Goal: Information Seeking & Learning: Find specific page/section

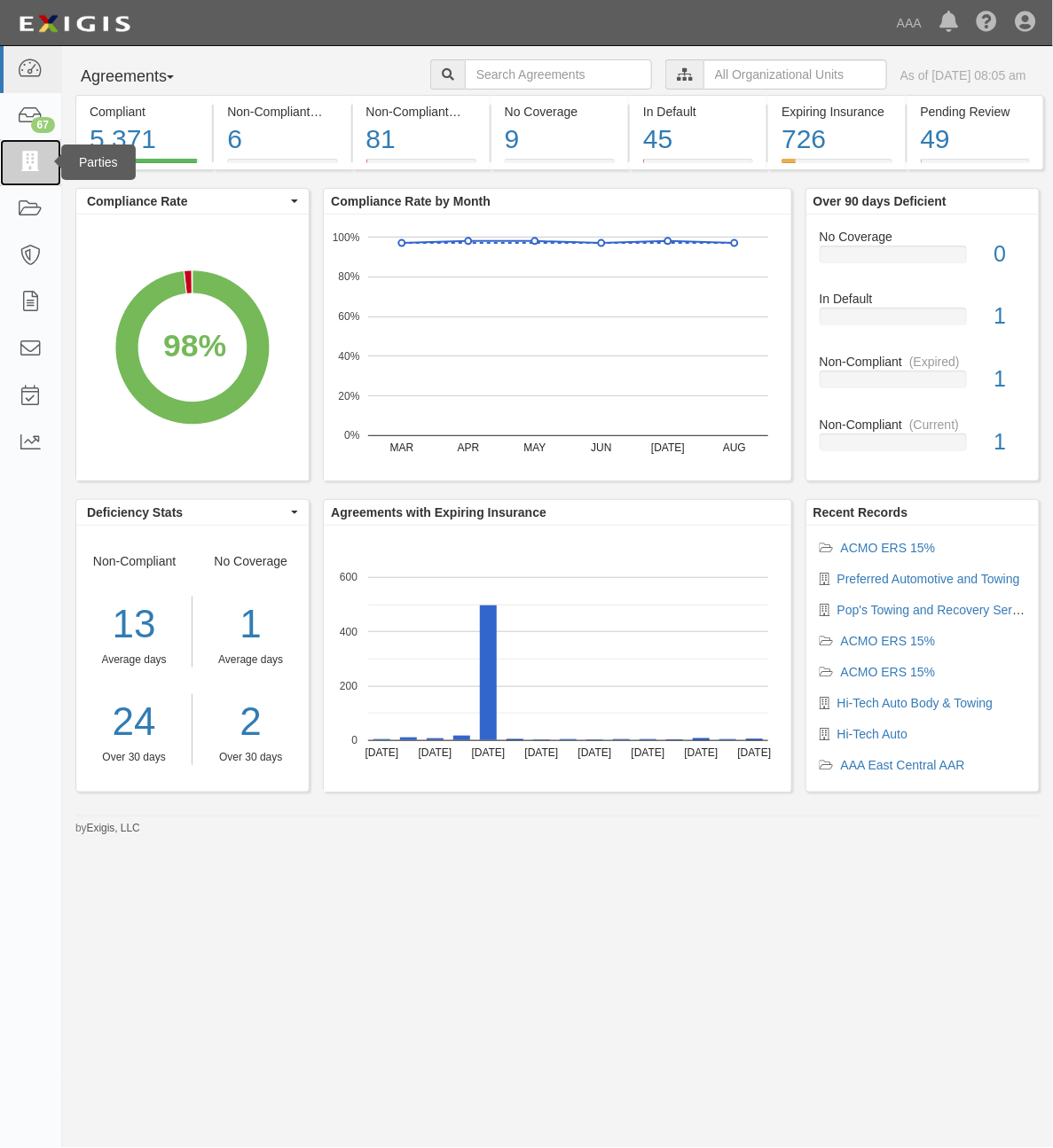
click at [38, 165] on icon at bounding box center [30, 163] width 25 height 20
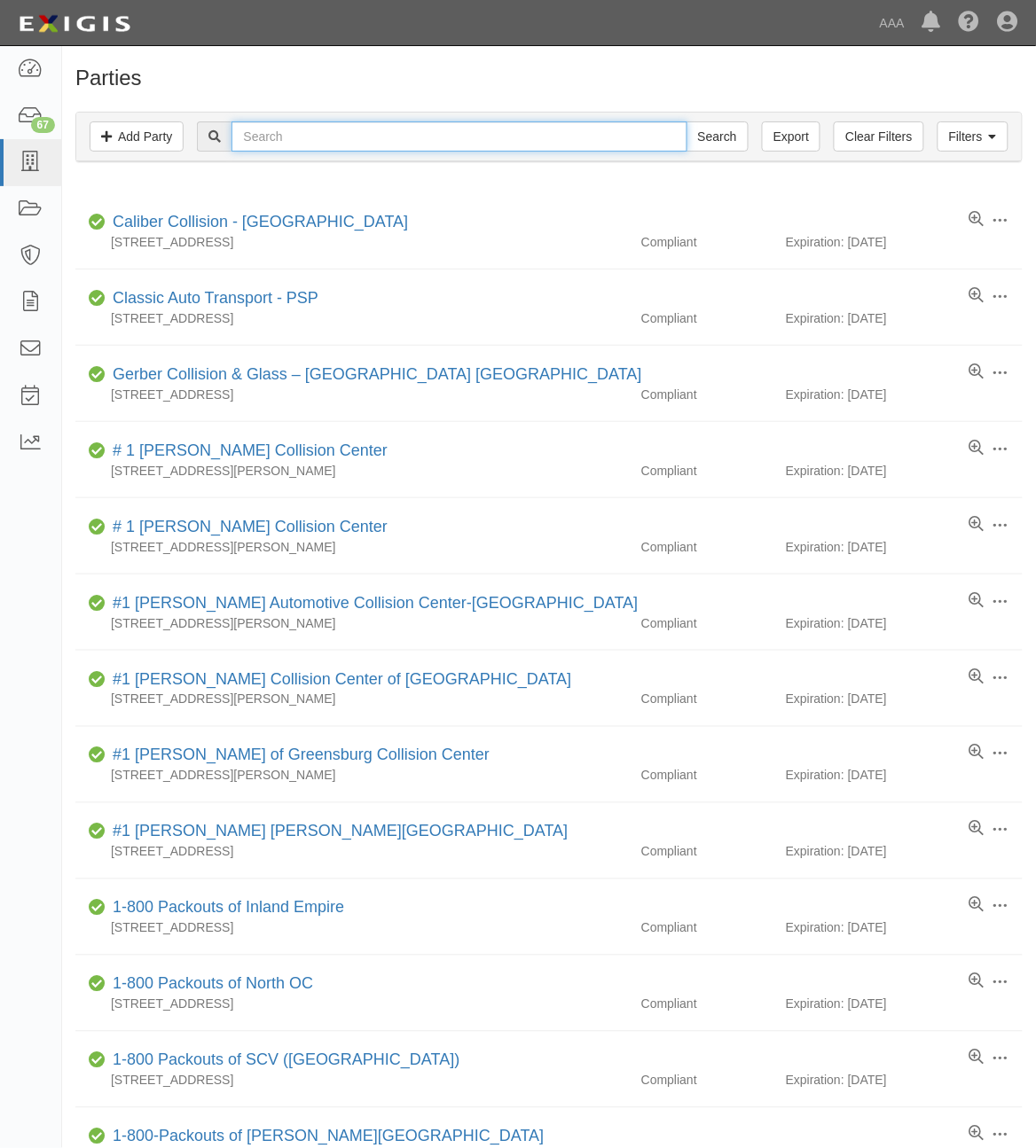
click at [325, 133] on input "text" at bounding box center [459, 137] width 455 height 30
paste input "550542"
type input "550542"
click at [728, 160] on div "Filters Add Party Clear Filters Export 550542 Search Filters" at bounding box center [548, 137] width 946 height 48
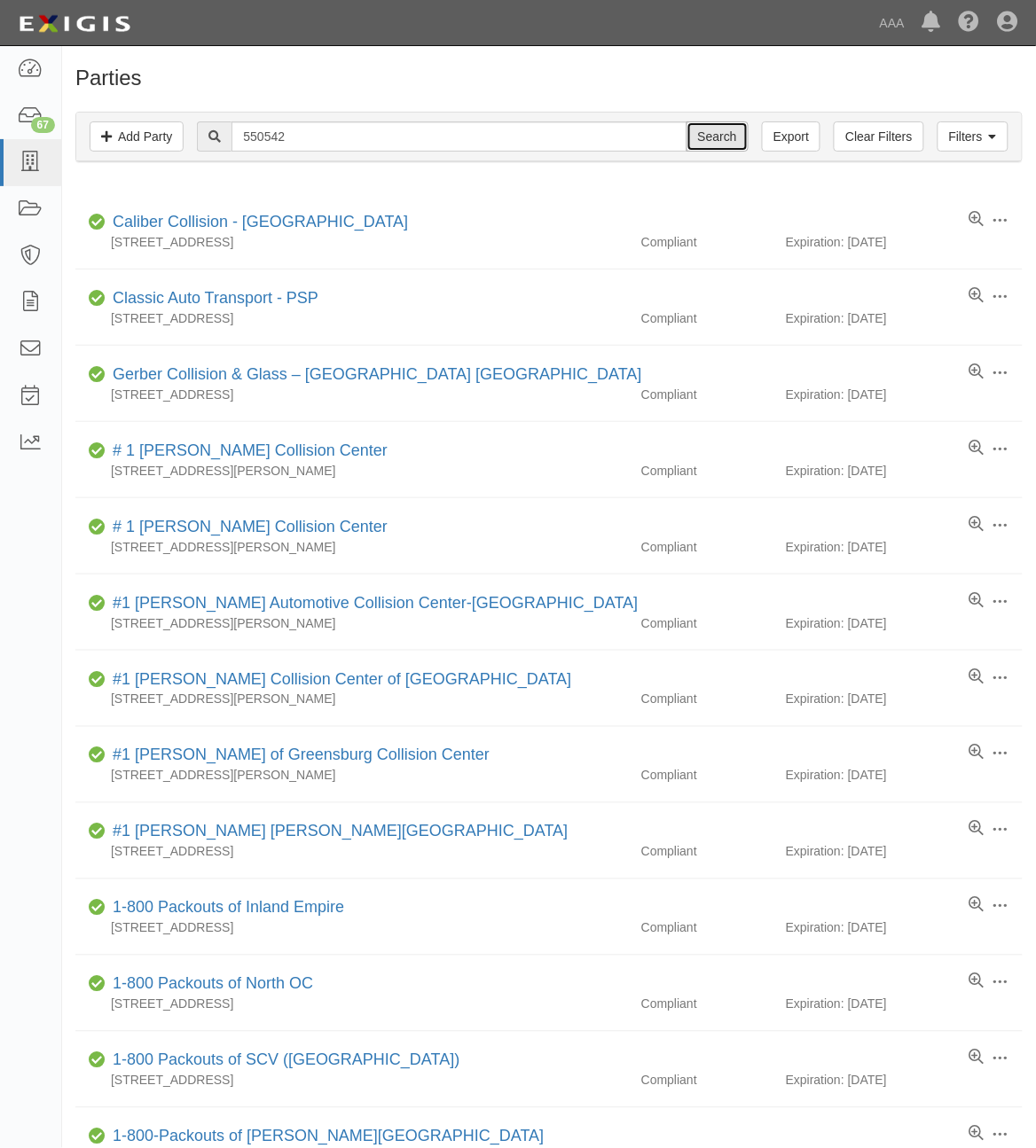
click at [723, 144] on input "Search" at bounding box center [717, 137] width 62 height 30
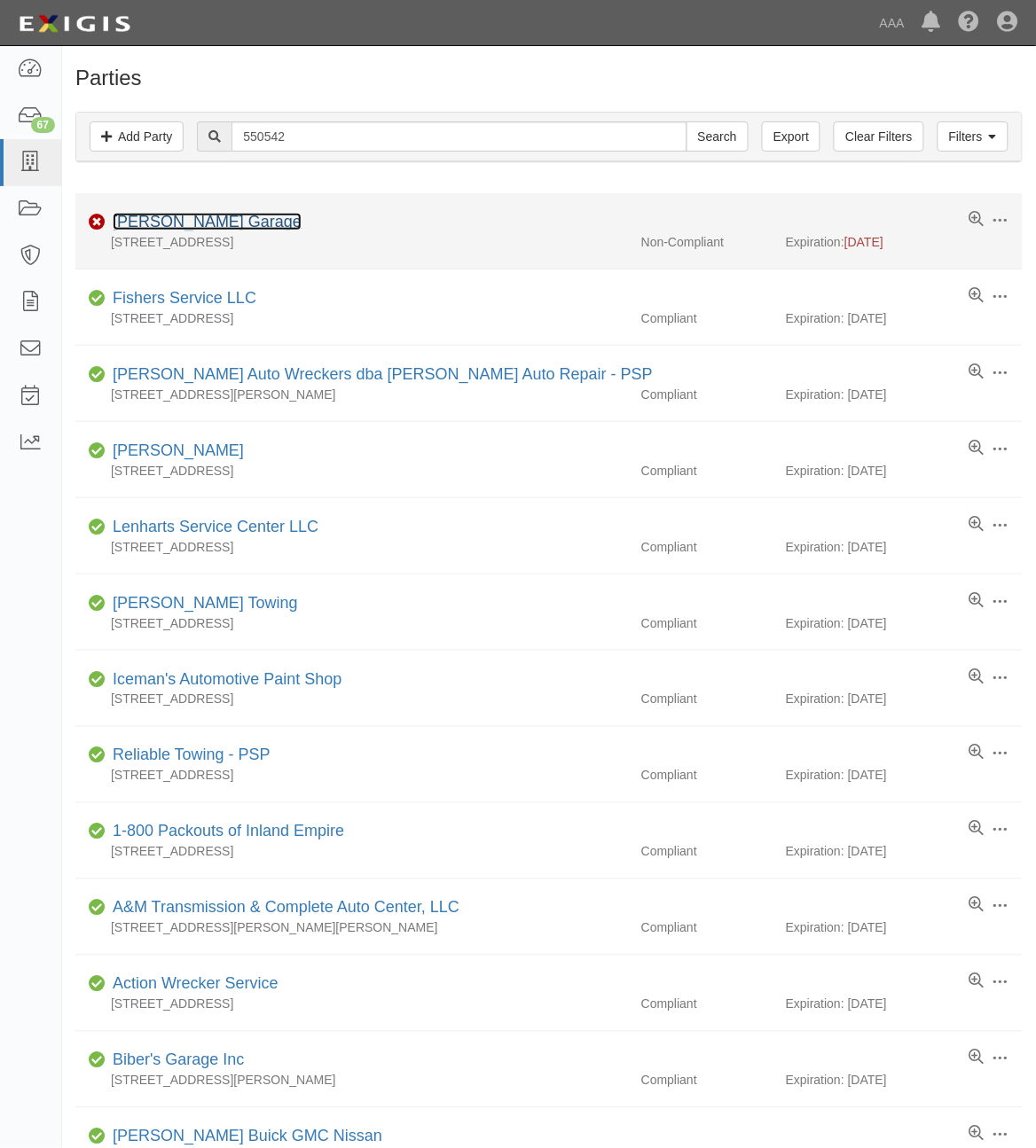
click at [184, 221] on link "Sabo's Garage" at bounding box center [207, 221] width 189 height 18
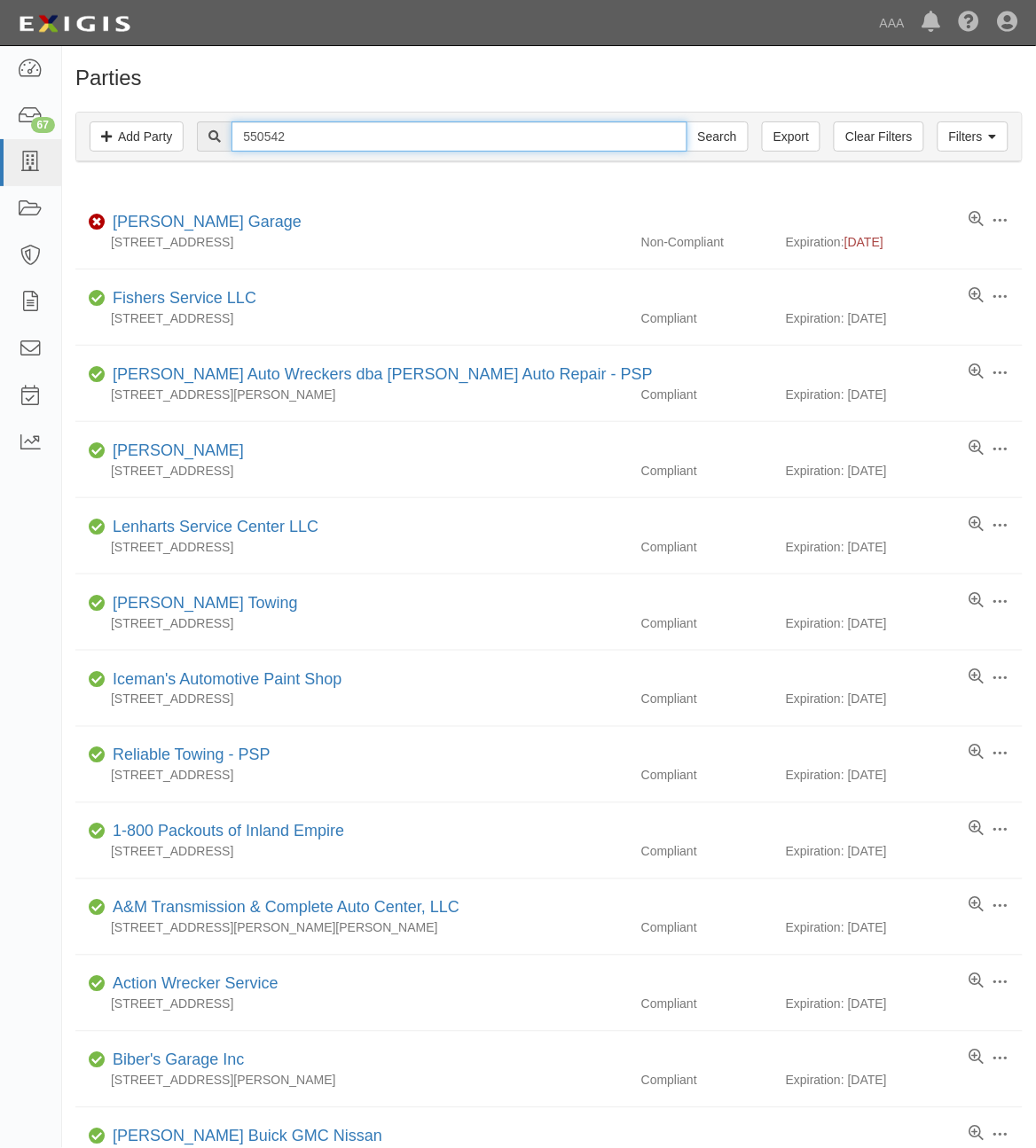
click at [588, 126] on input "550542" at bounding box center [459, 137] width 455 height 30
paste input "25219"
type input "25219"
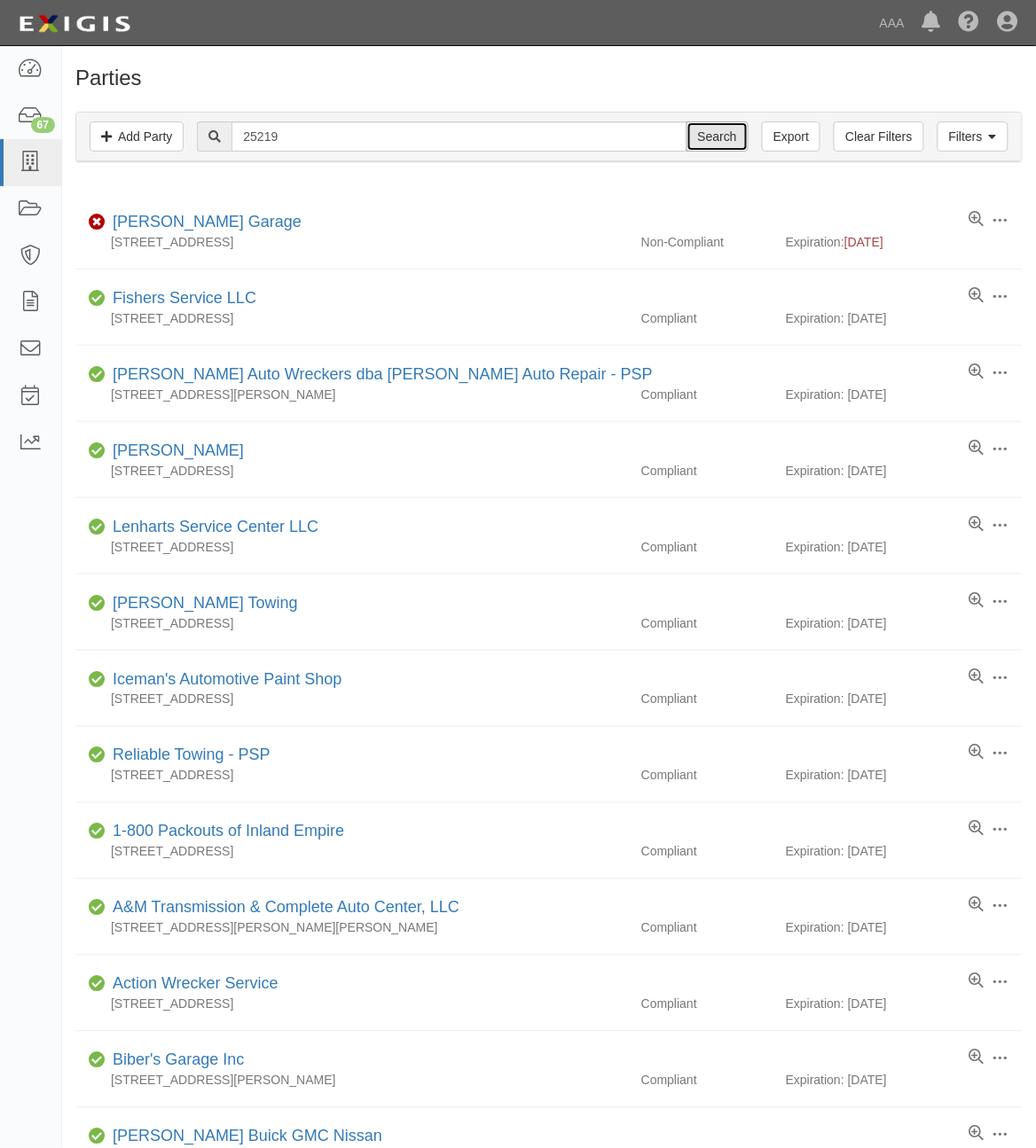
click at [729, 138] on input "Search" at bounding box center [717, 137] width 62 height 30
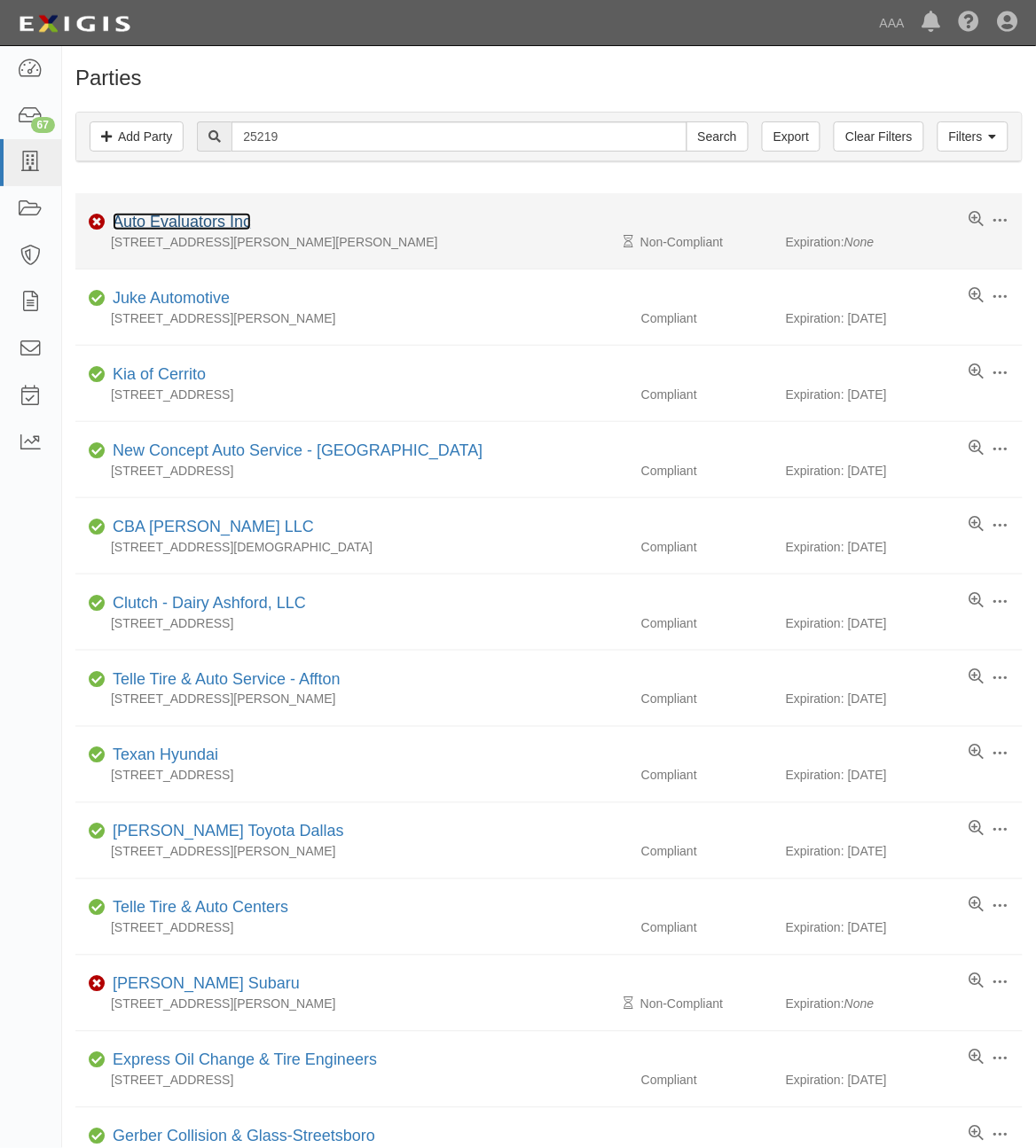
click at [198, 226] on link "Auto Evaluators Inc" at bounding box center [182, 221] width 139 height 18
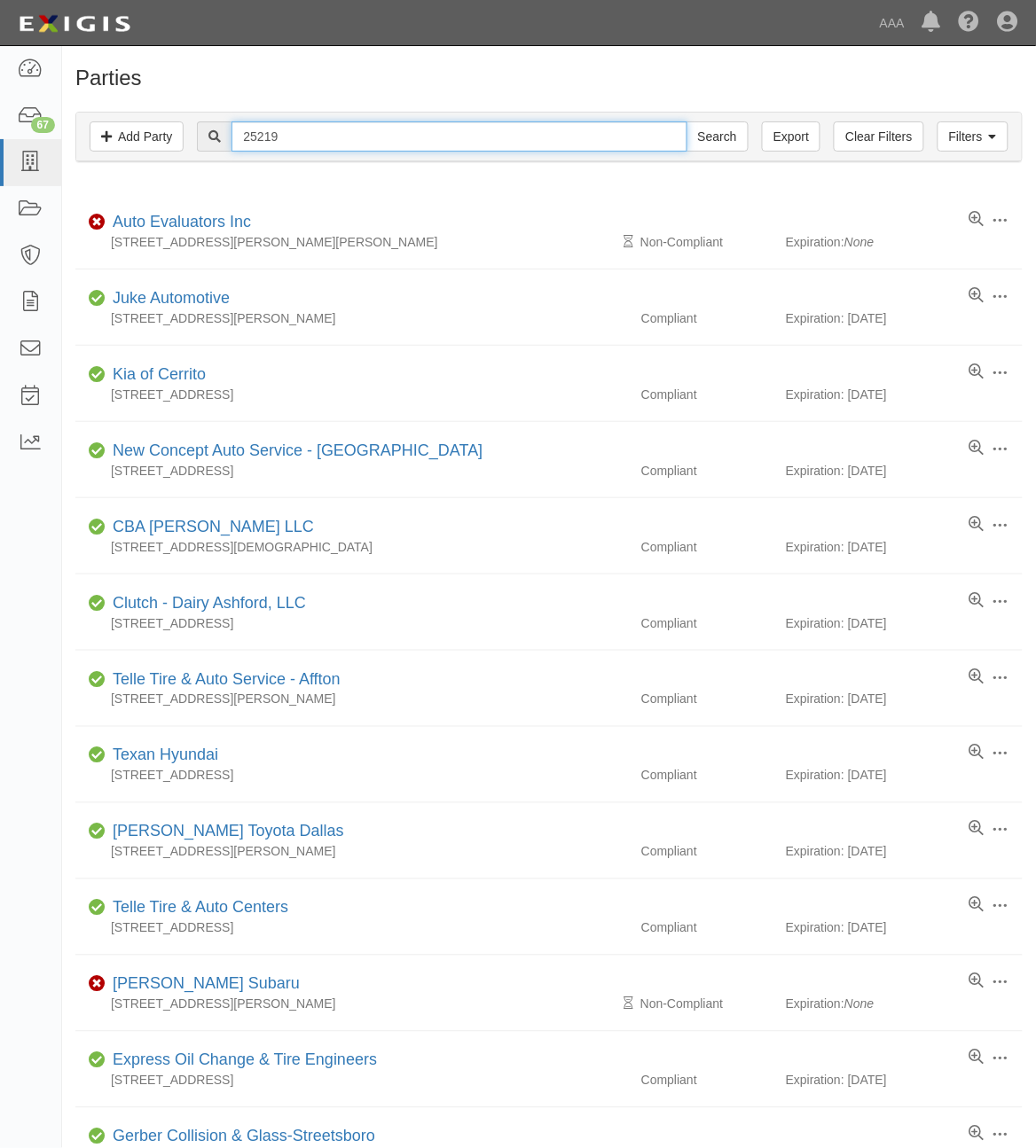
click at [280, 126] on input "25219" at bounding box center [459, 137] width 455 height 30
paste input "82492"
type input "282492"
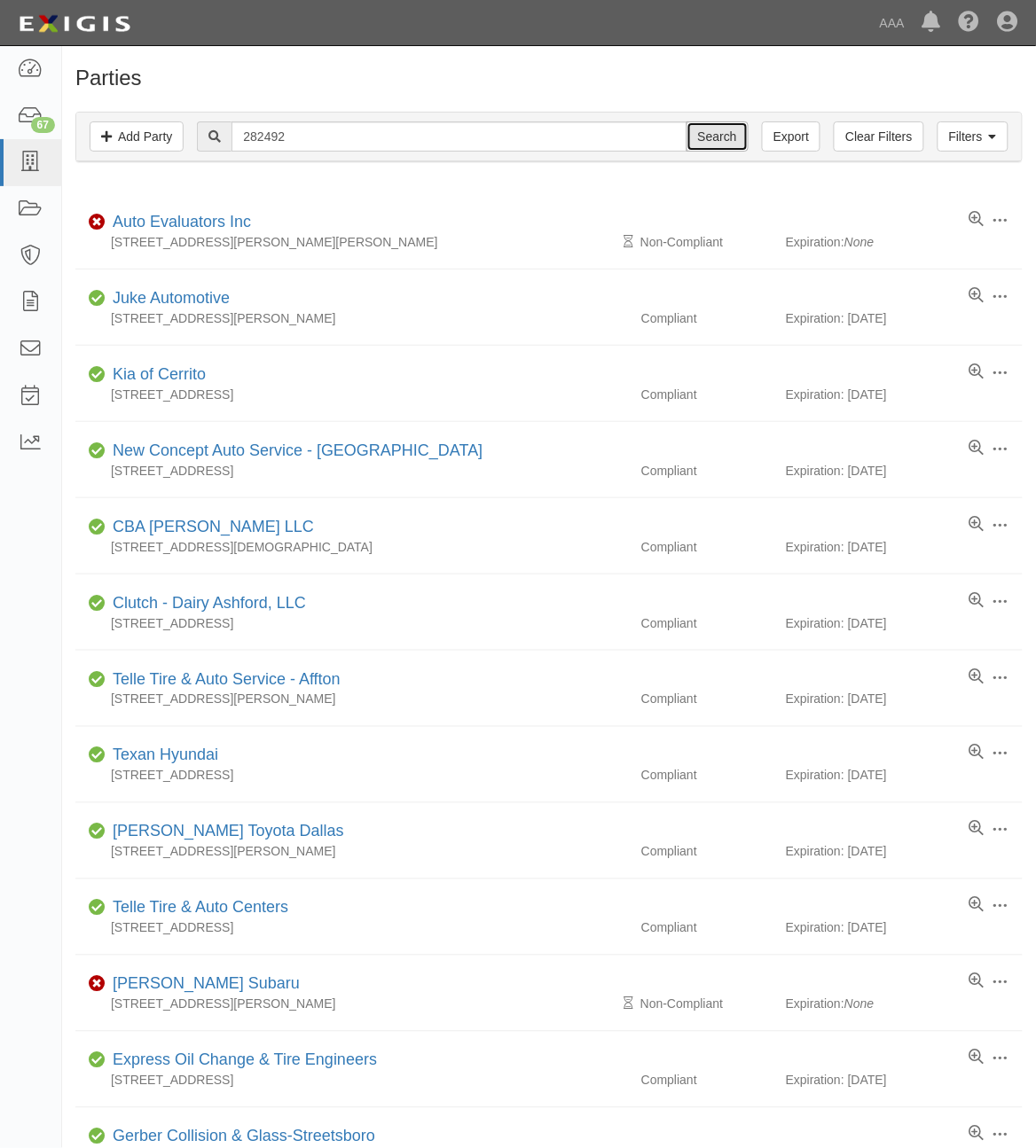
click at [717, 129] on input "Search" at bounding box center [717, 137] width 62 height 30
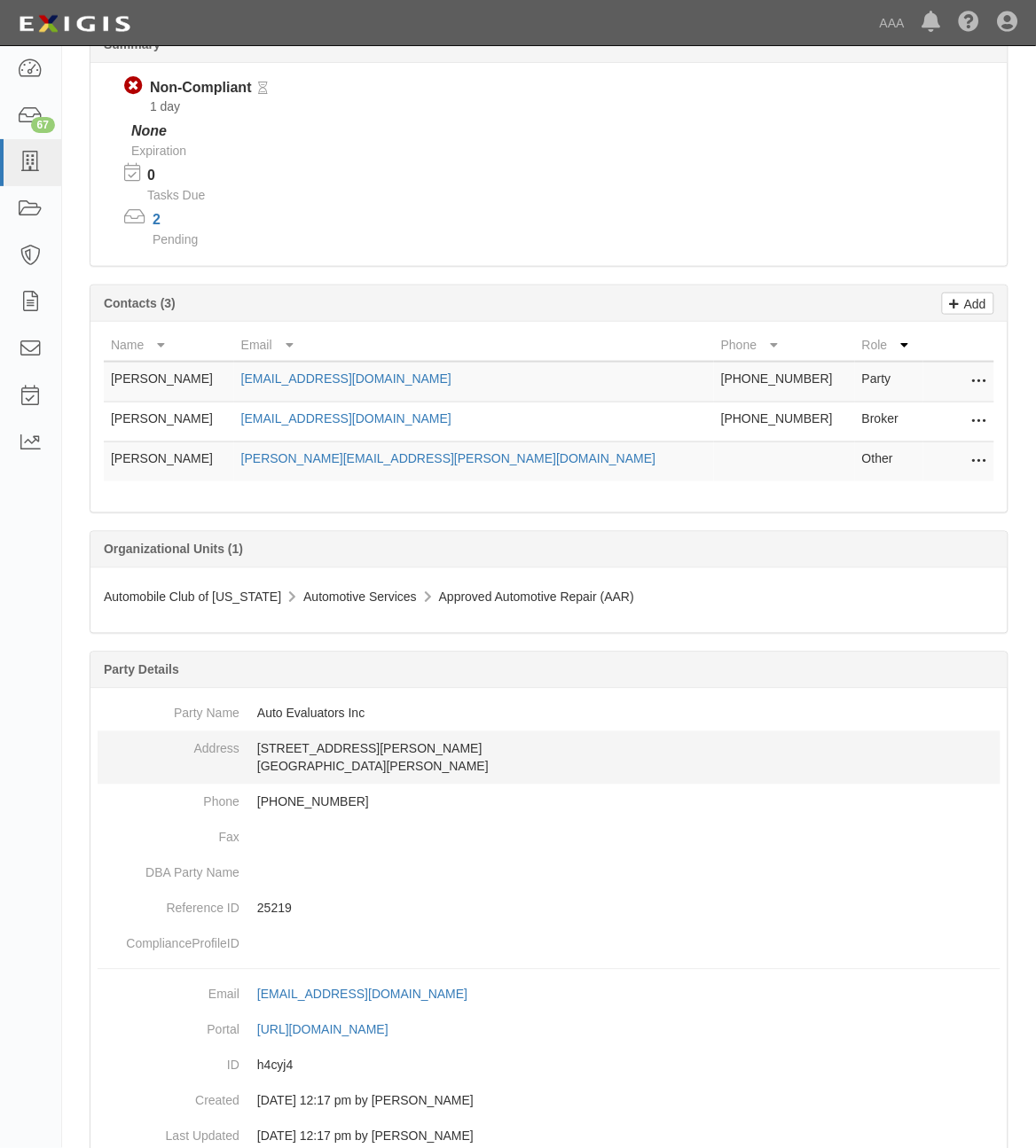
scroll to position [258, 0]
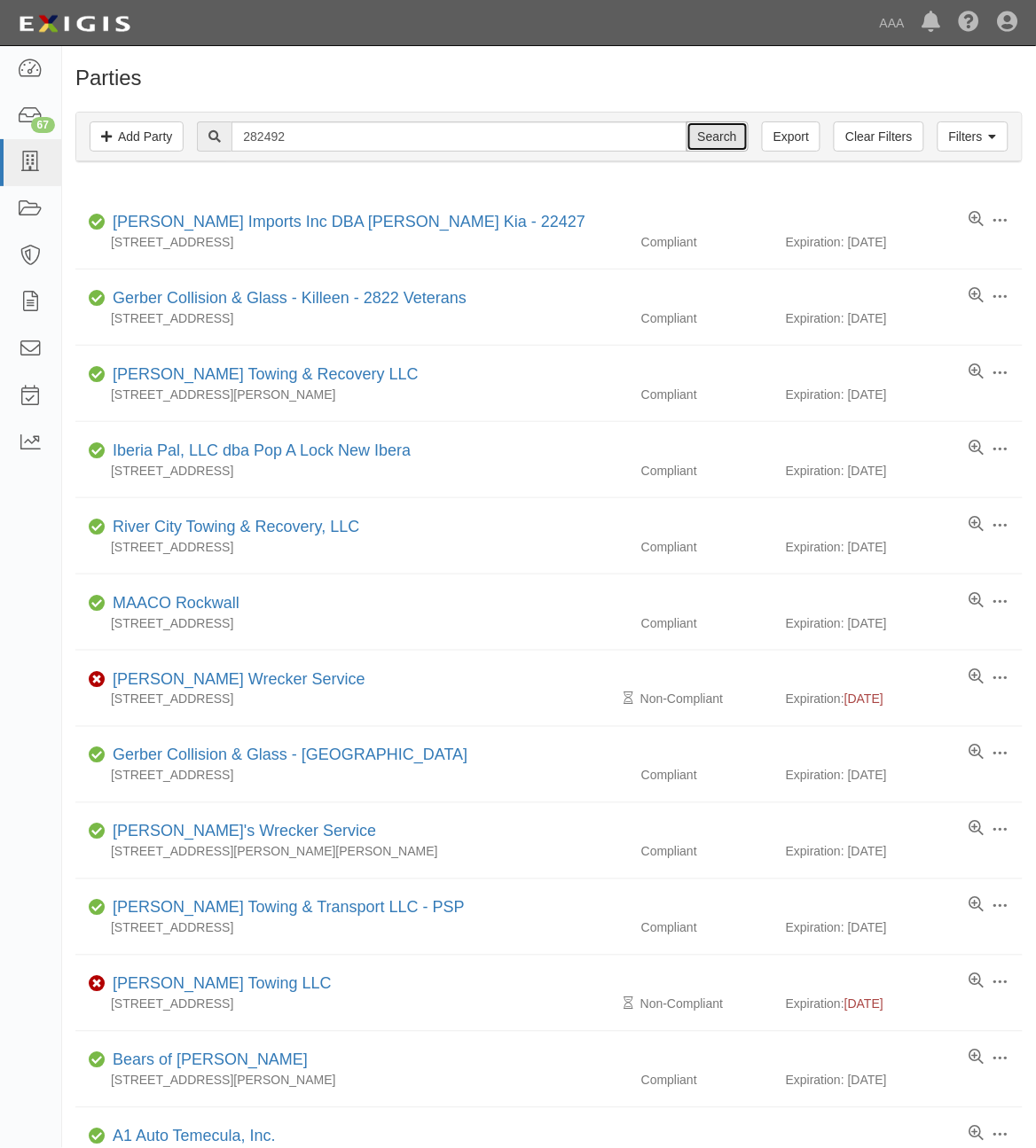
click at [732, 140] on input "Search" at bounding box center [717, 137] width 62 height 30
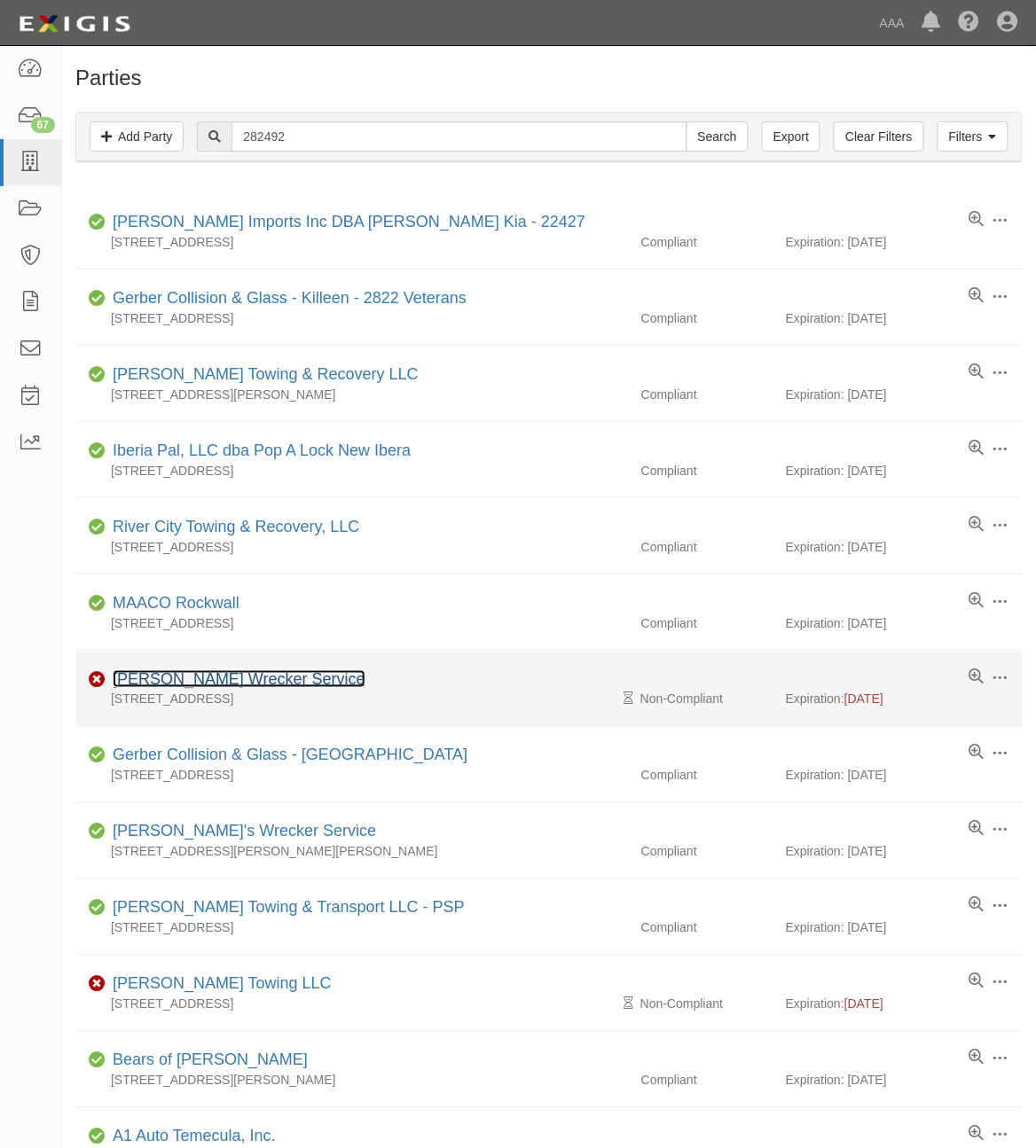
click at [240, 679] on link "[PERSON_NAME] Wrecker Service" at bounding box center [240, 679] width 253 height 18
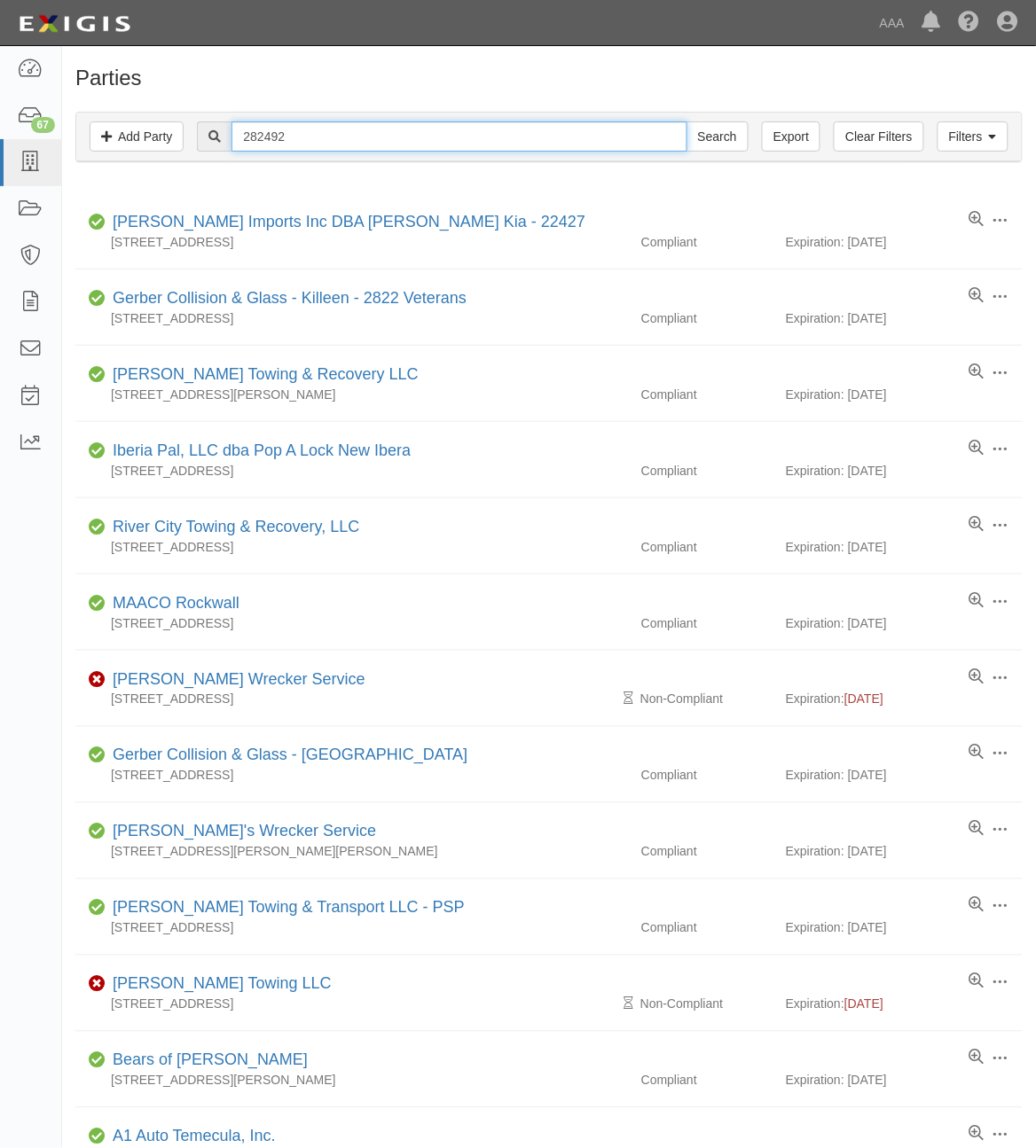
click at [276, 135] on input "282492" at bounding box center [459, 137] width 455 height 30
paste input "36620"
type input "366202"
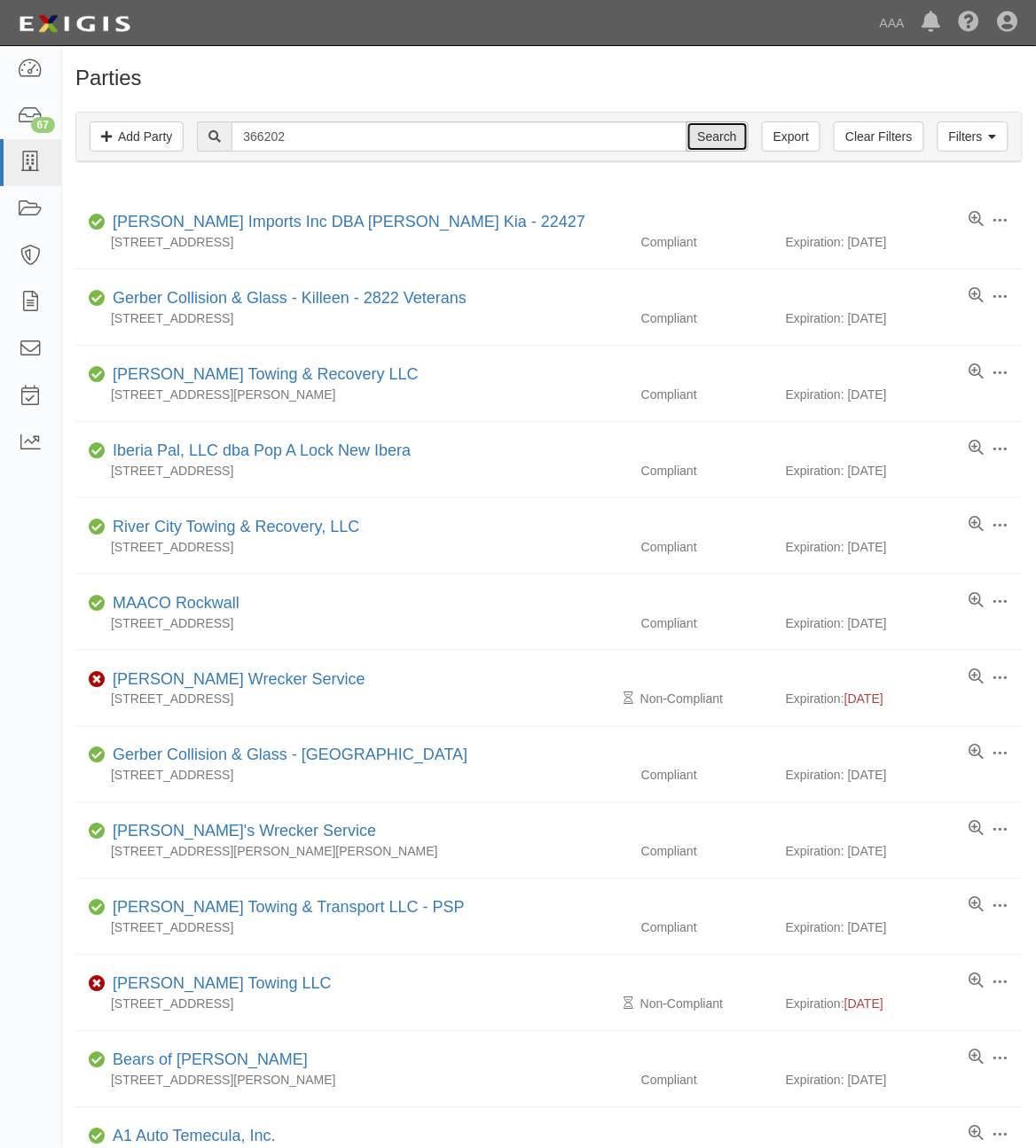
click at [714, 136] on input "Search" at bounding box center [717, 137] width 62 height 30
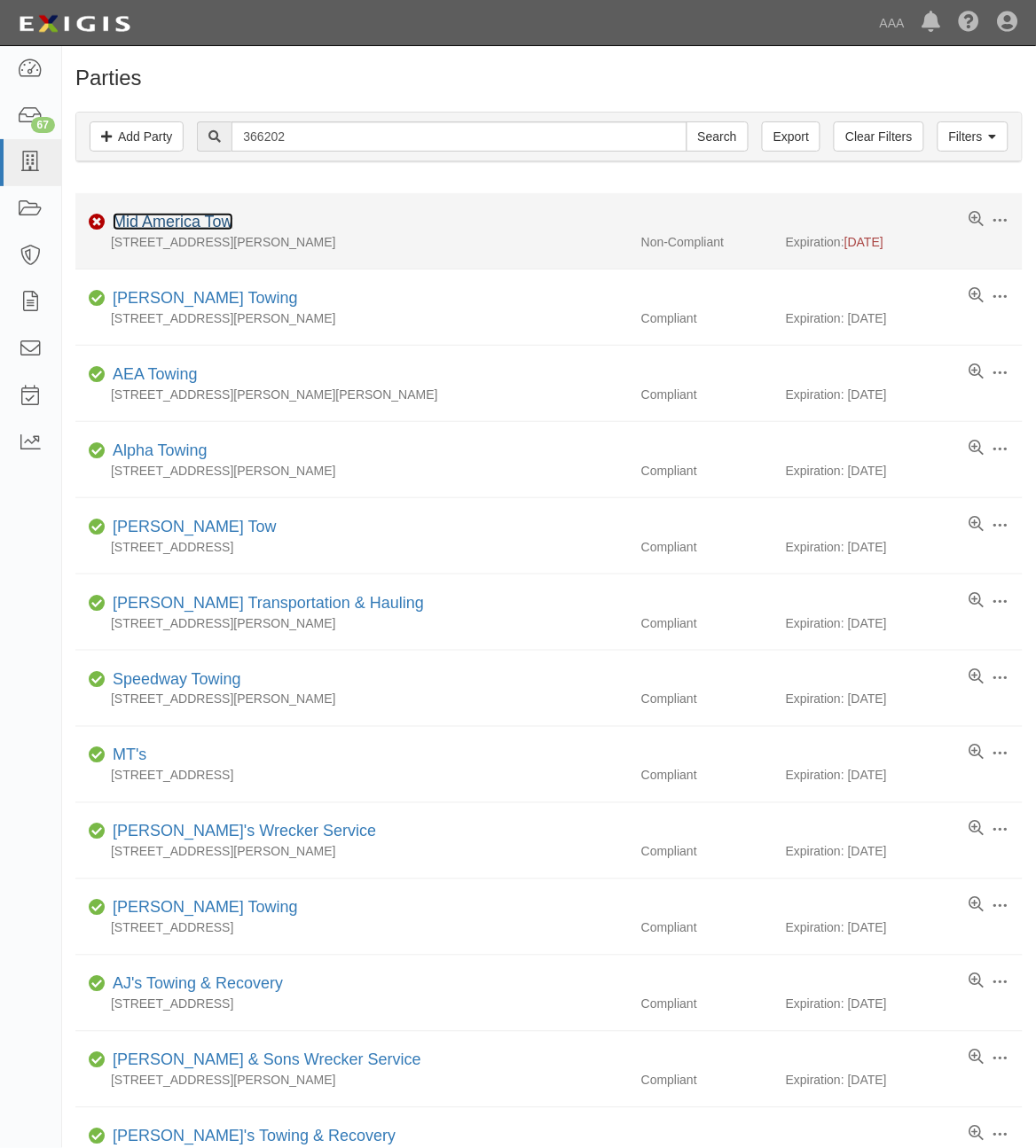
click at [171, 221] on link "Mid America Tow" at bounding box center [173, 221] width 121 height 18
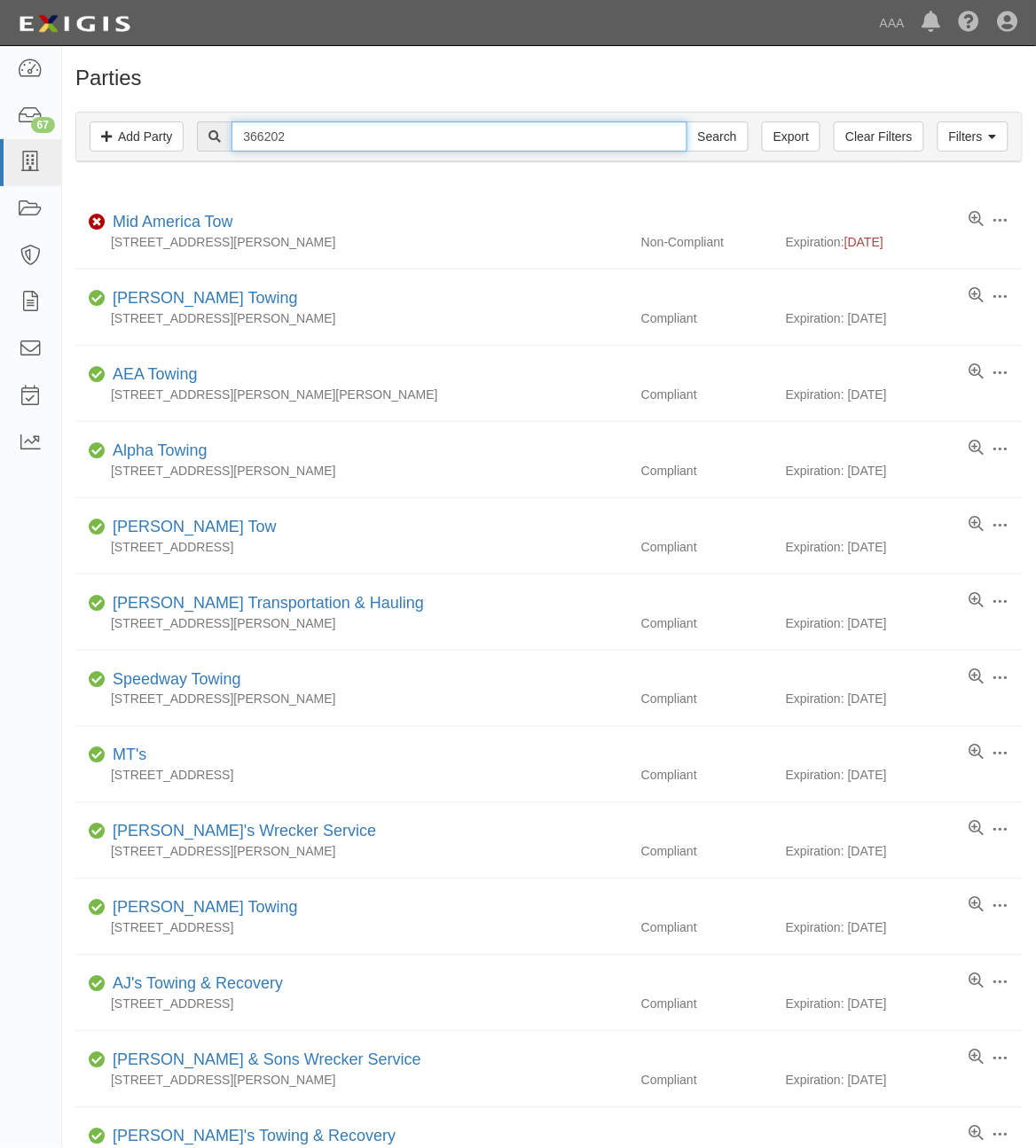
click at [306, 124] on input "366202" at bounding box center [459, 137] width 455 height 30
paste input "963"
type input "366963"
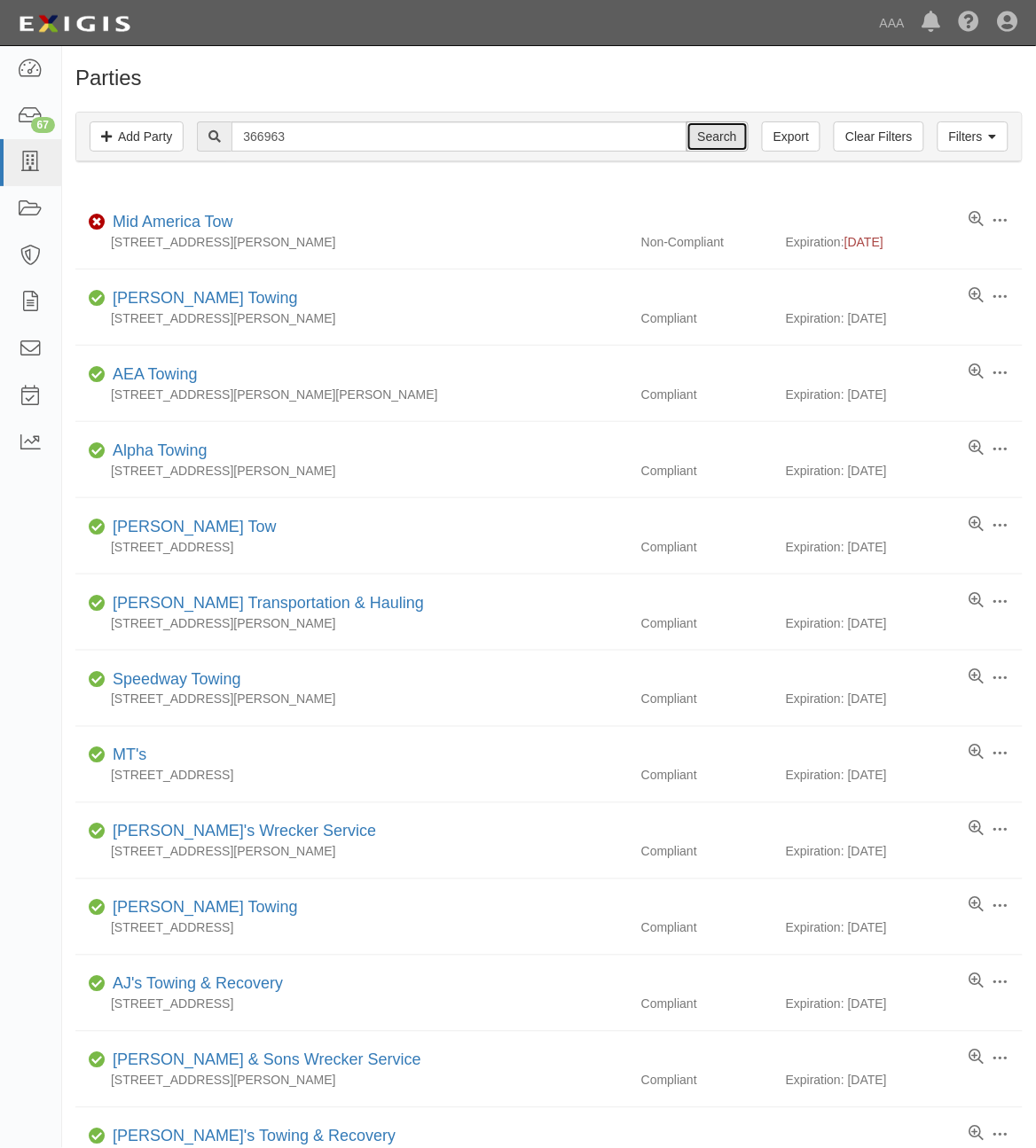
click at [716, 144] on input "Search" at bounding box center [717, 137] width 62 height 30
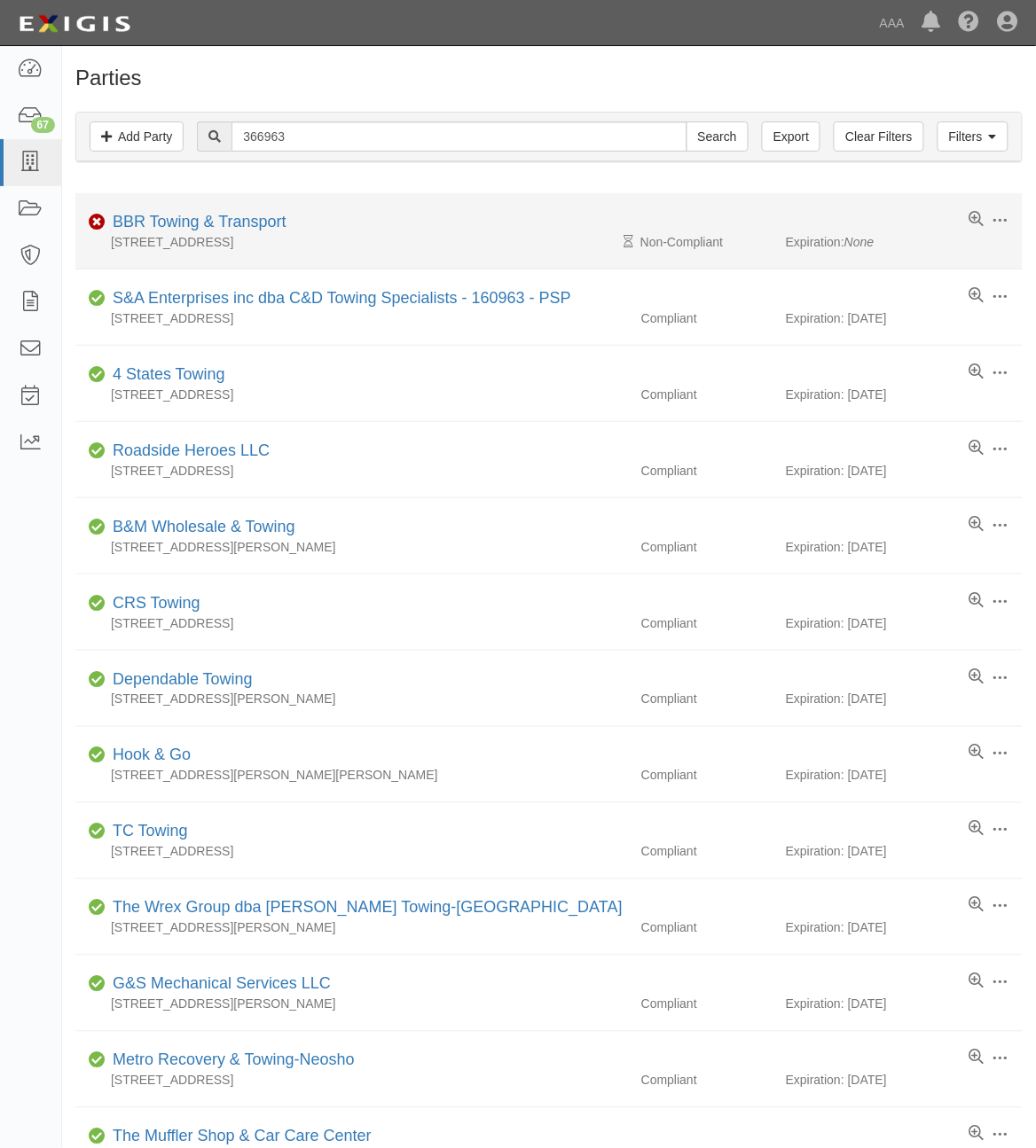
click at [228, 214] on div "BBR Towing & Transport" at bounding box center [196, 222] width 181 height 23
click at [245, 222] on link "BBR Towing & Transport" at bounding box center [200, 221] width 174 height 18
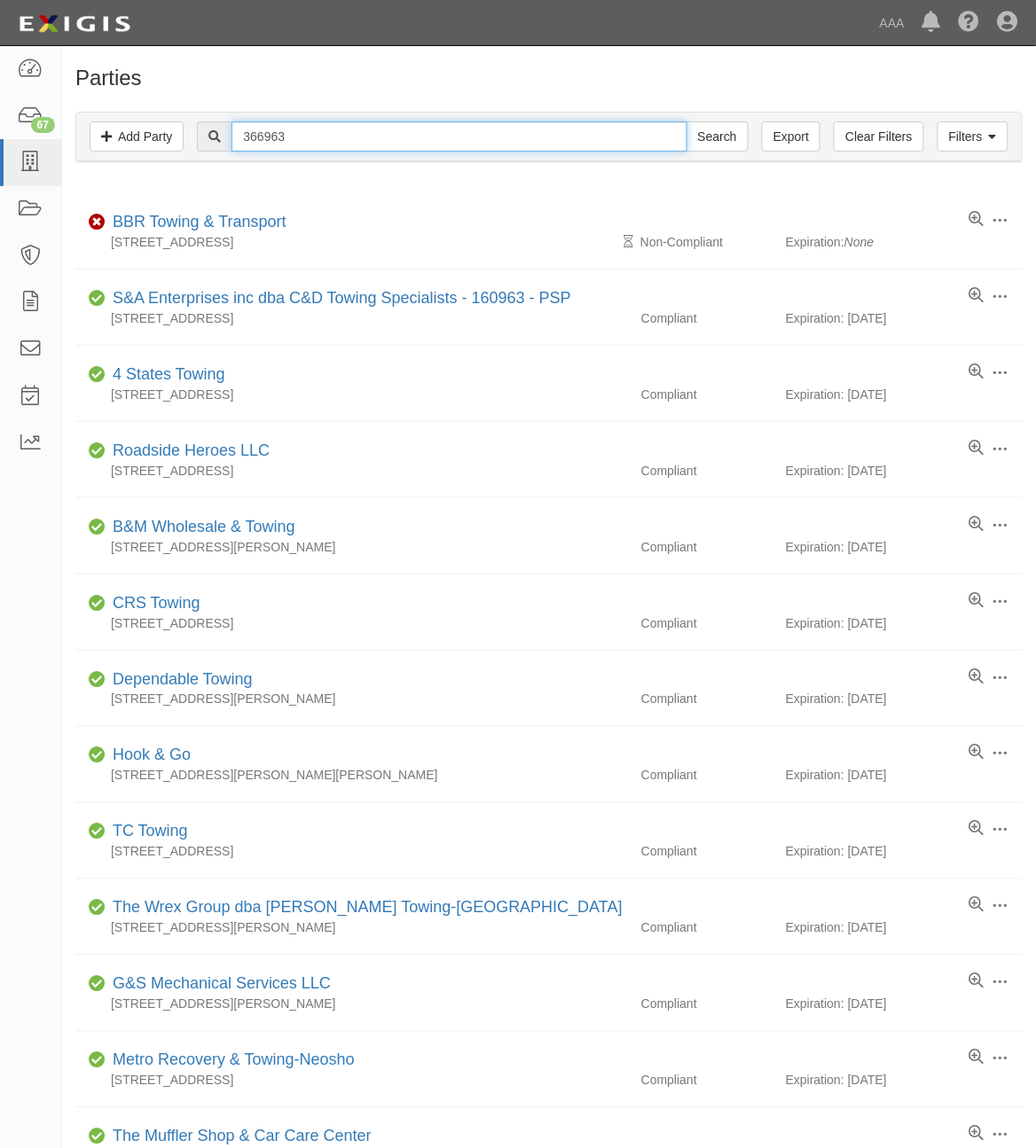
click at [294, 140] on input "366963" at bounding box center [459, 137] width 455 height 30
paste input "28298"
type input "282983"
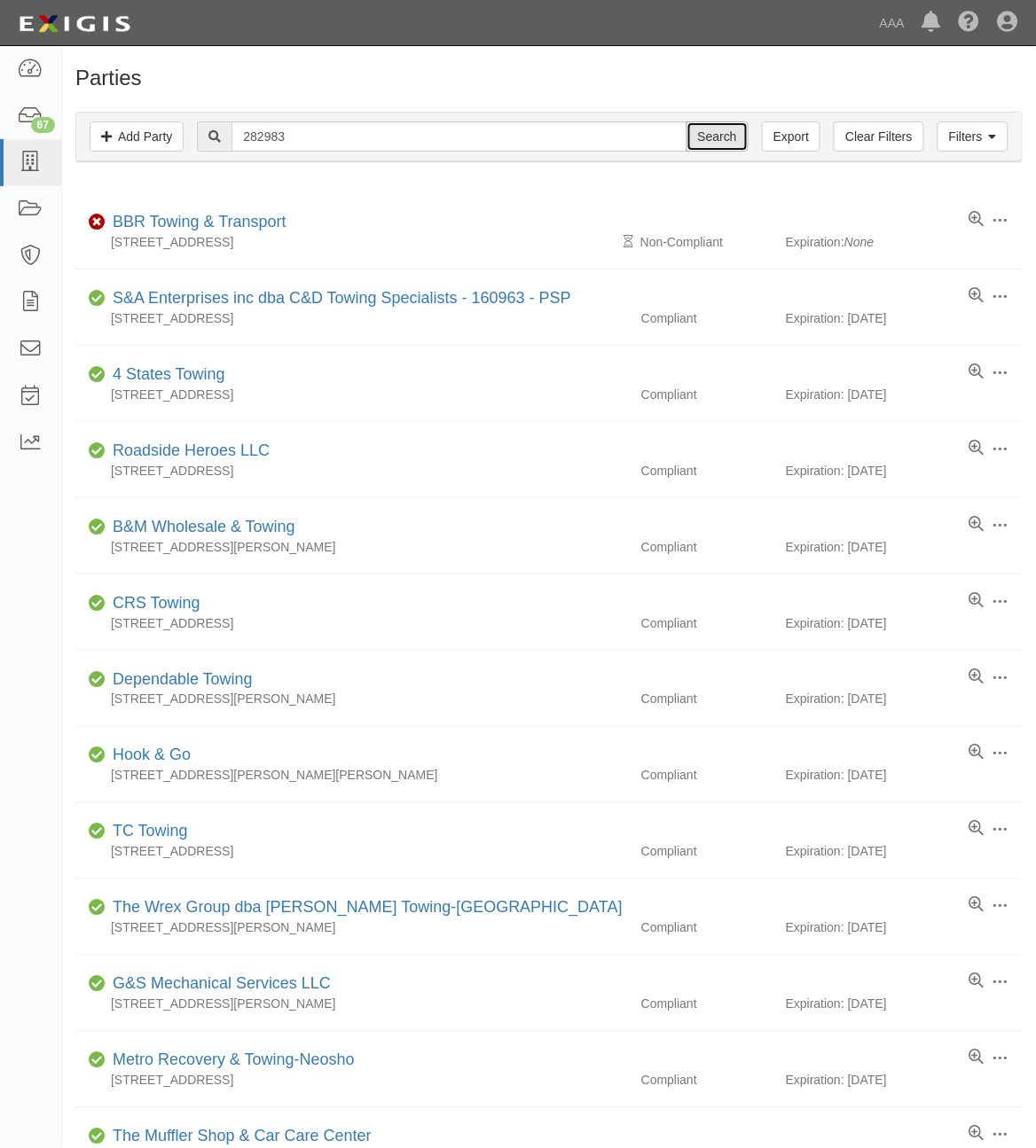
click at [710, 133] on input "Search" at bounding box center [717, 137] width 62 height 30
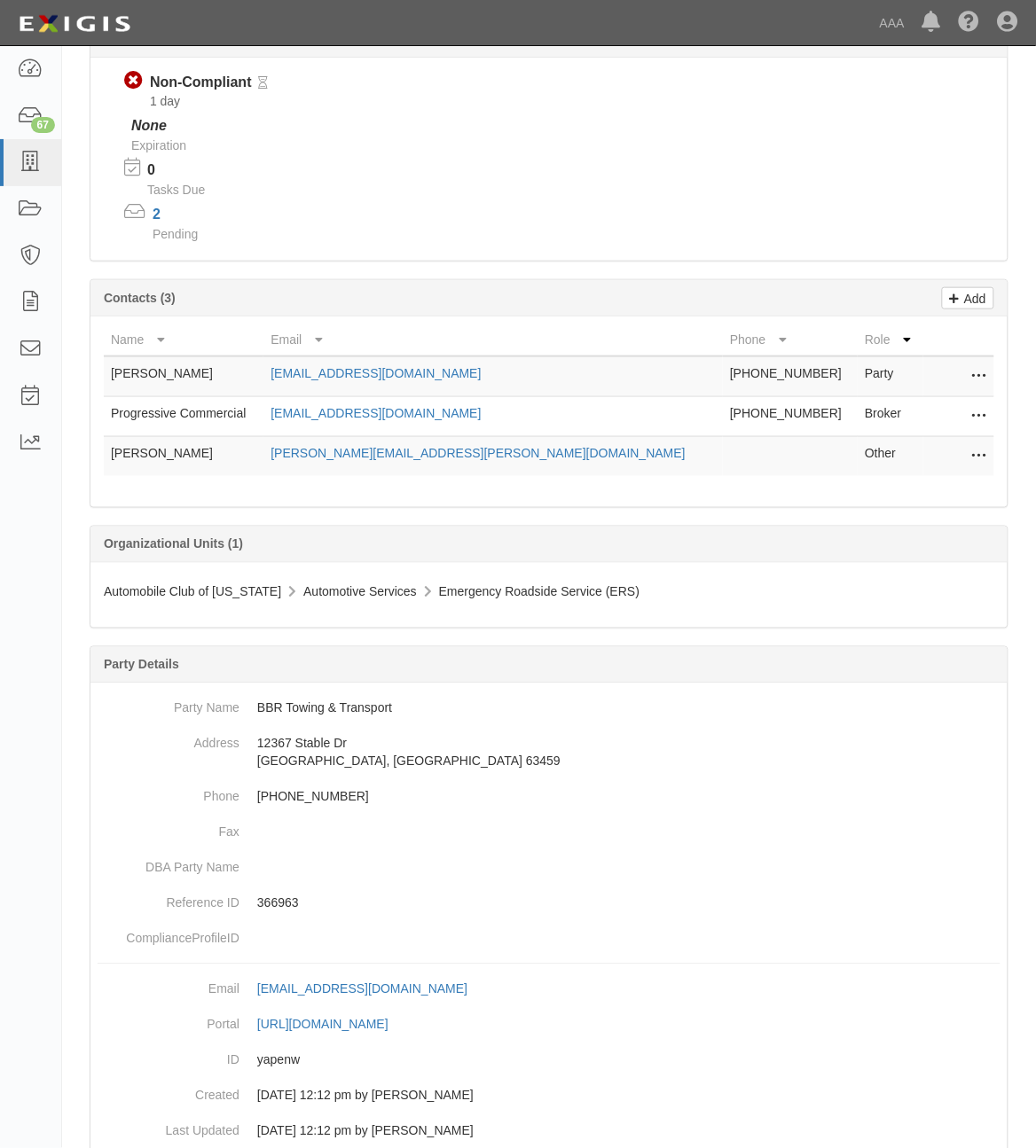
scroll to position [258, 0]
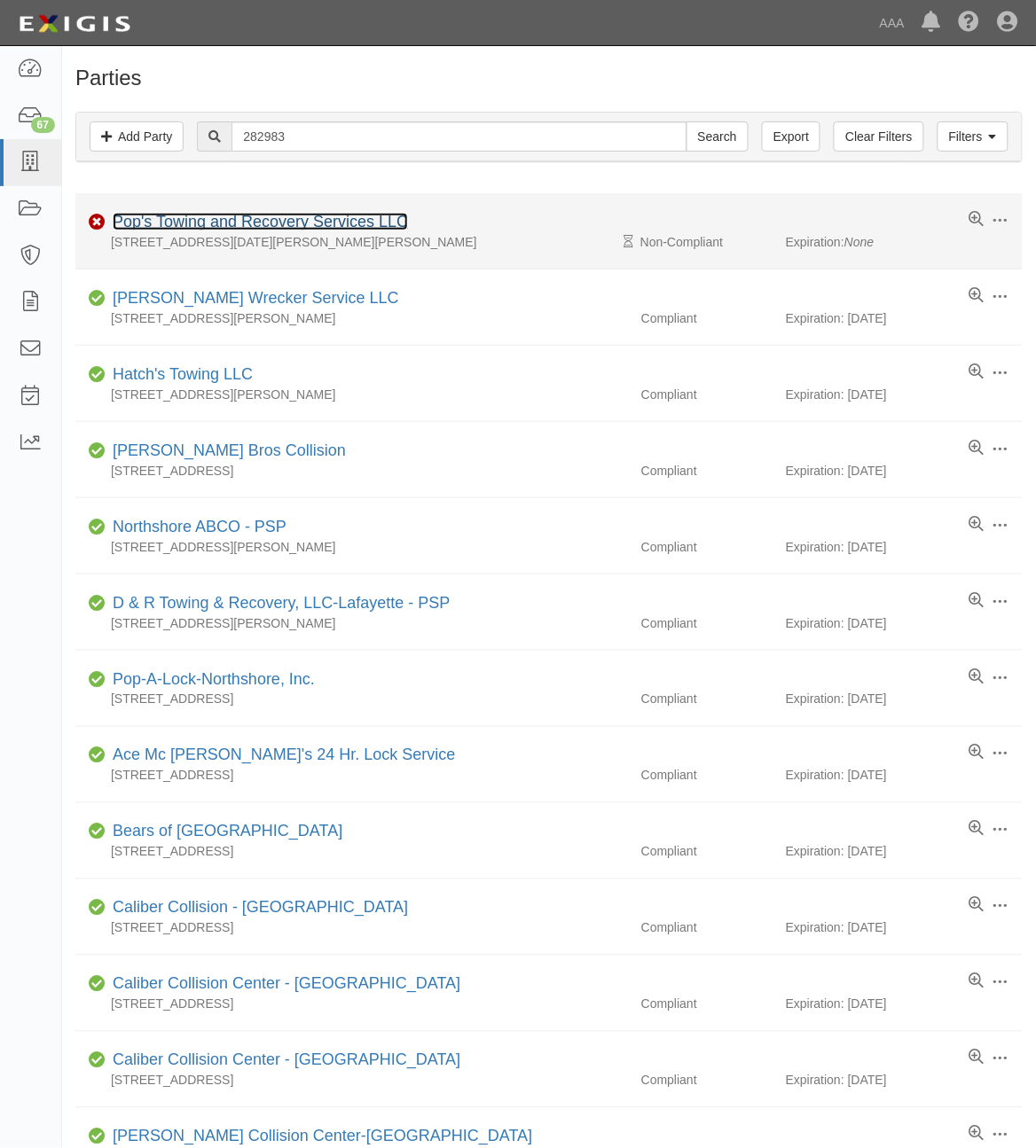
click at [329, 223] on link "Pop's Towing and Recovery Services LLC" at bounding box center [260, 221] width 296 height 18
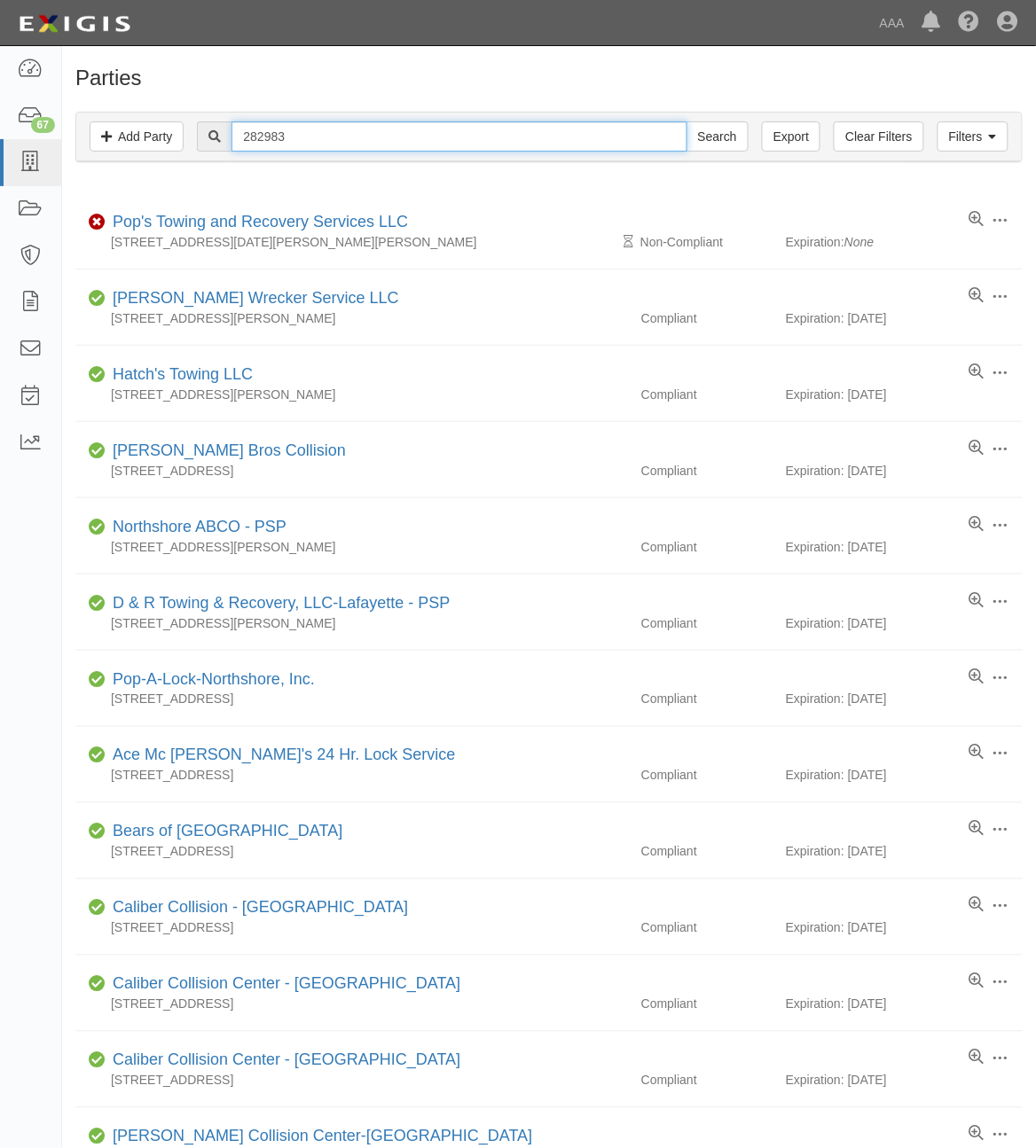
click at [322, 140] on input "282983" at bounding box center [459, 137] width 455 height 30
paste input "CC107265"
type input "CC107265"
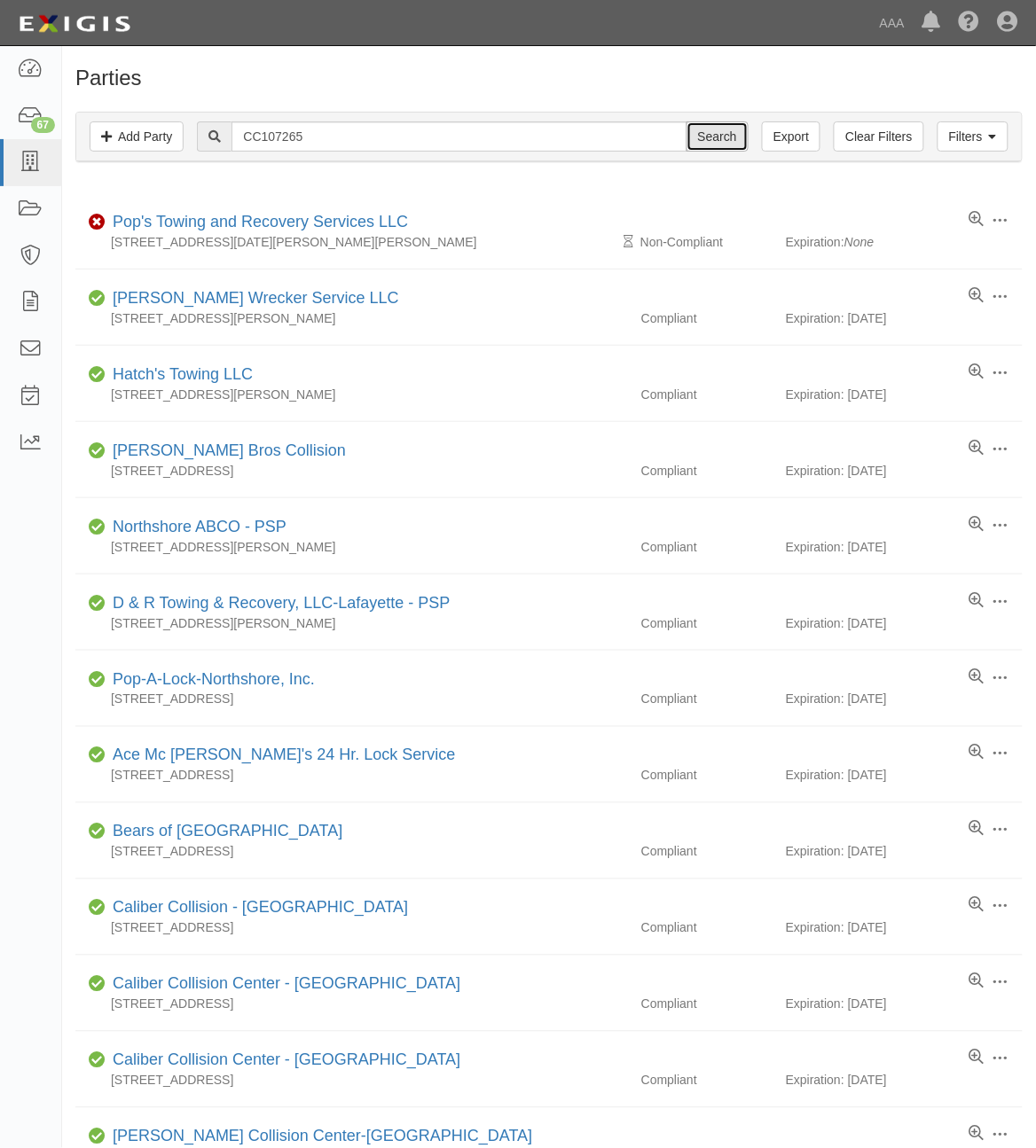
click at [719, 131] on input "Search" at bounding box center [717, 137] width 62 height 30
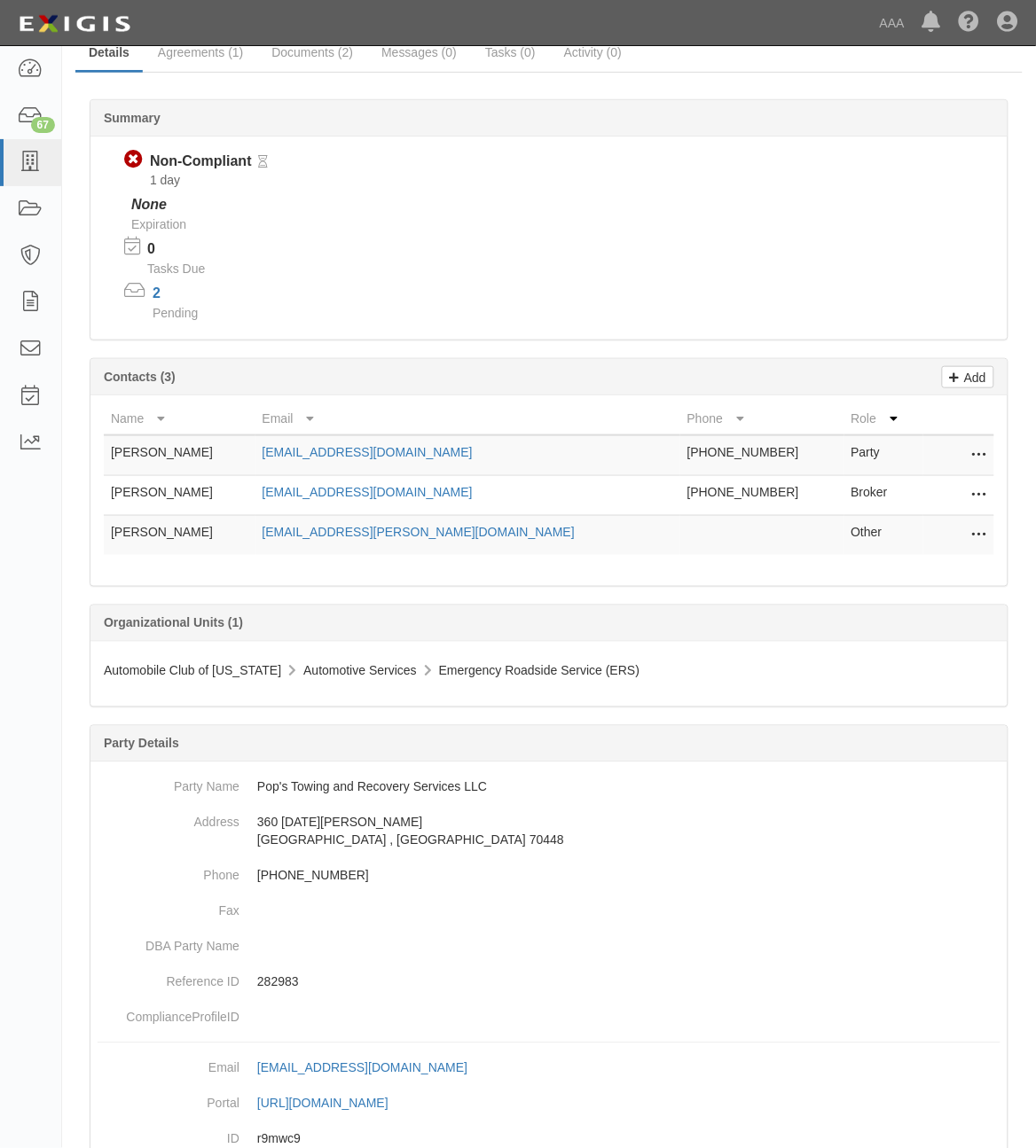
scroll to position [258, 0]
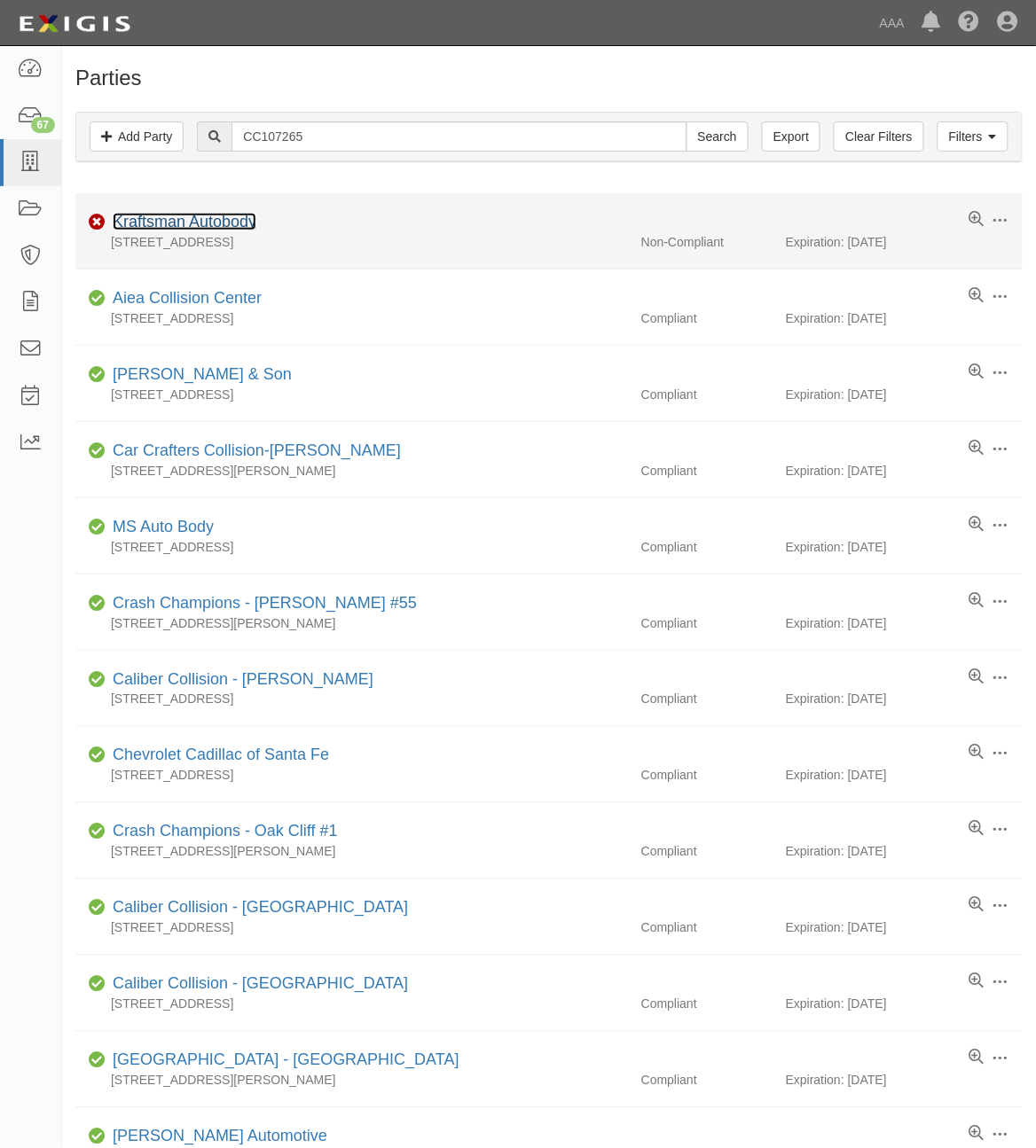
click at [213, 218] on link "Kraftsman Autobody" at bounding box center [184, 221] width 144 height 18
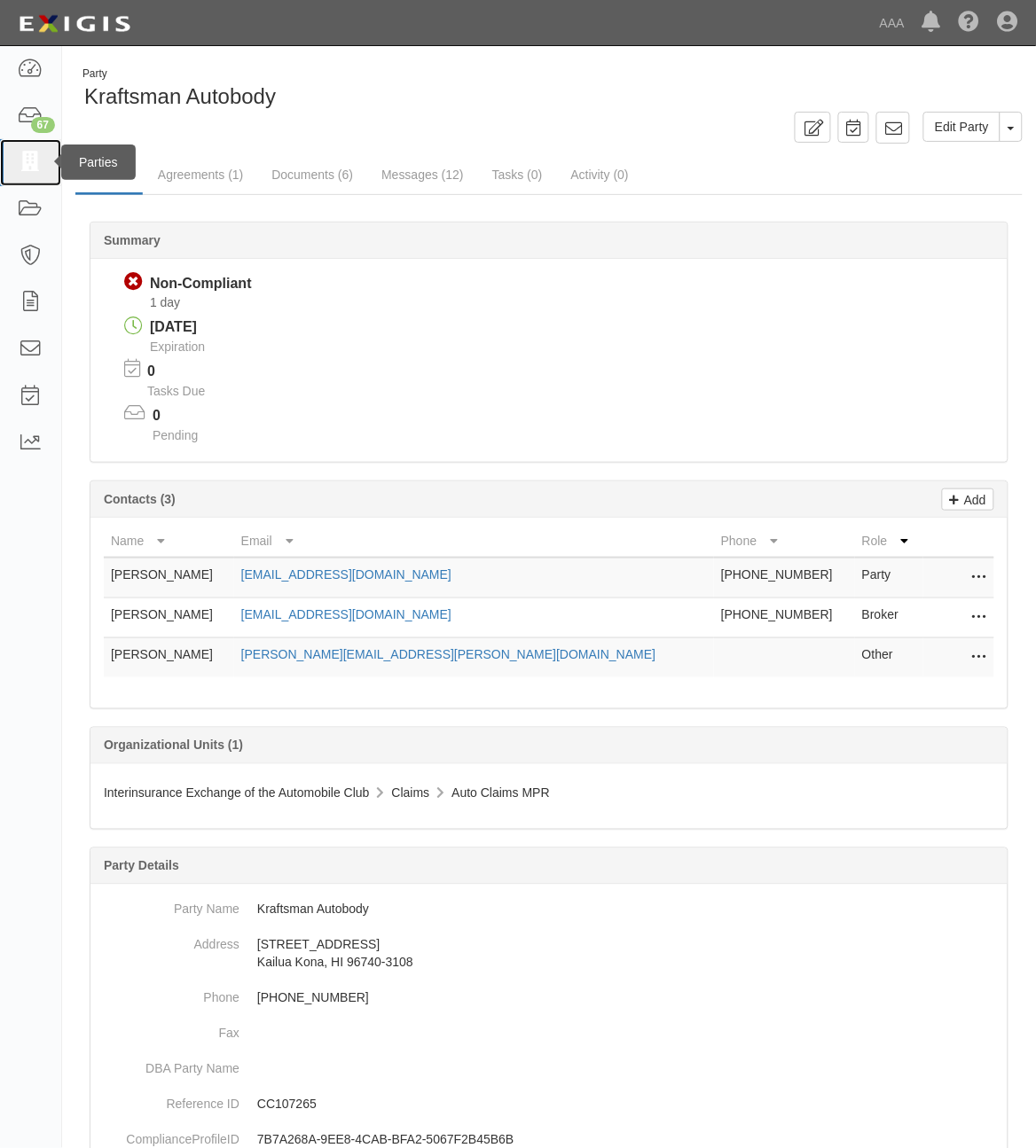
click at [23, 164] on icon at bounding box center [30, 163] width 25 height 20
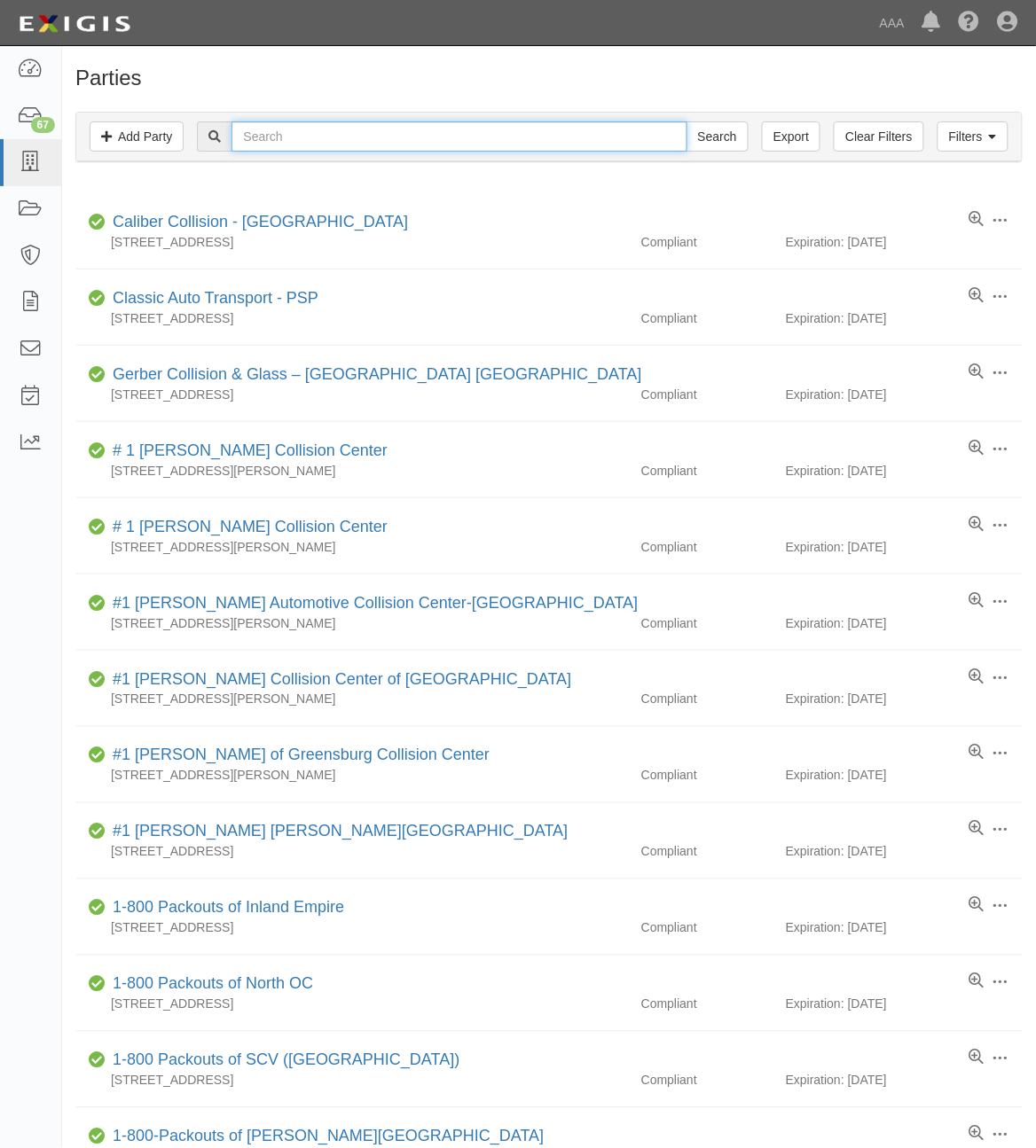
click at [480, 134] on input "text" at bounding box center [459, 137] width 455 height 30
paste input "19866"
type input "19866"
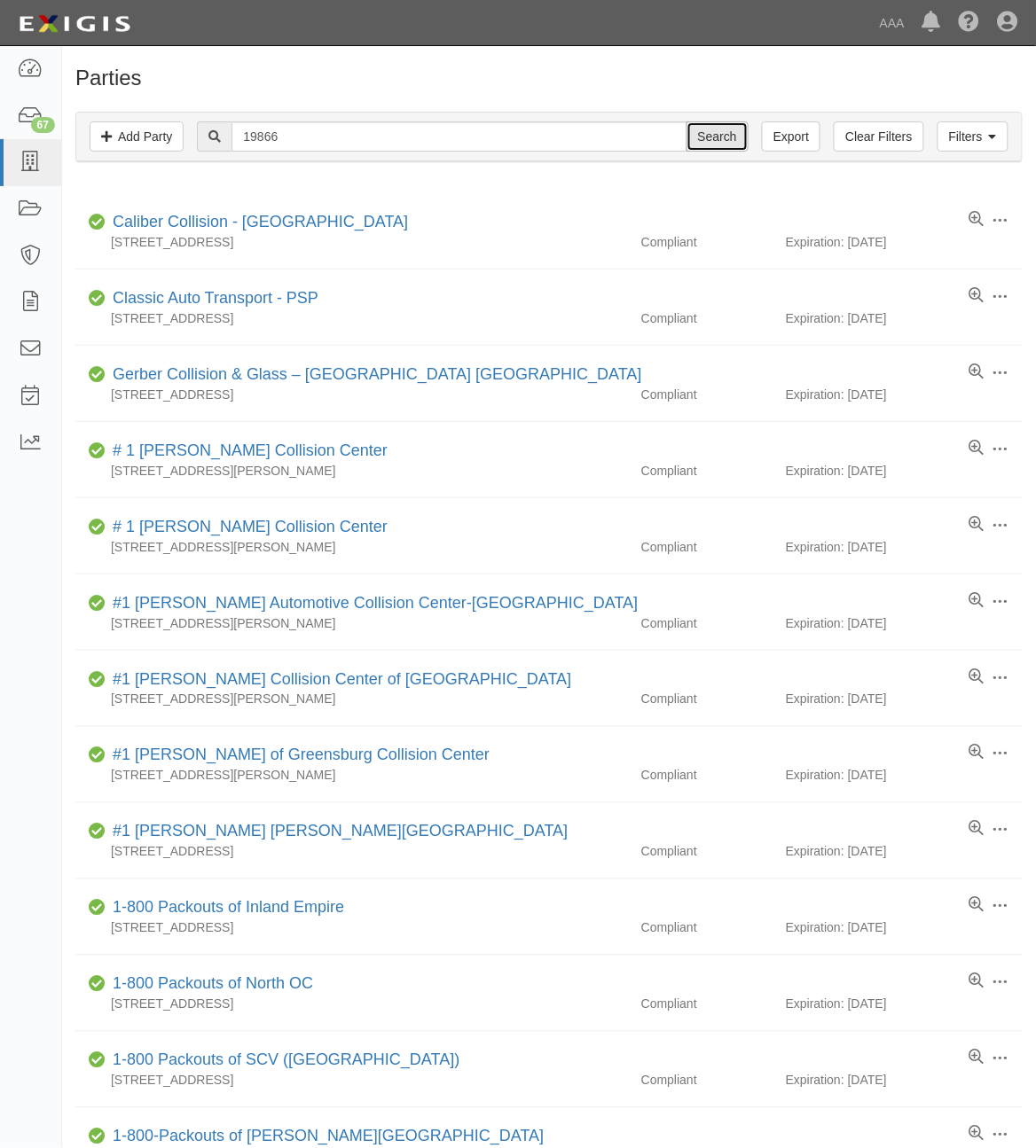
click at [710, 144] on input "Search" at bounding box center [717, 137] width 62 height 30
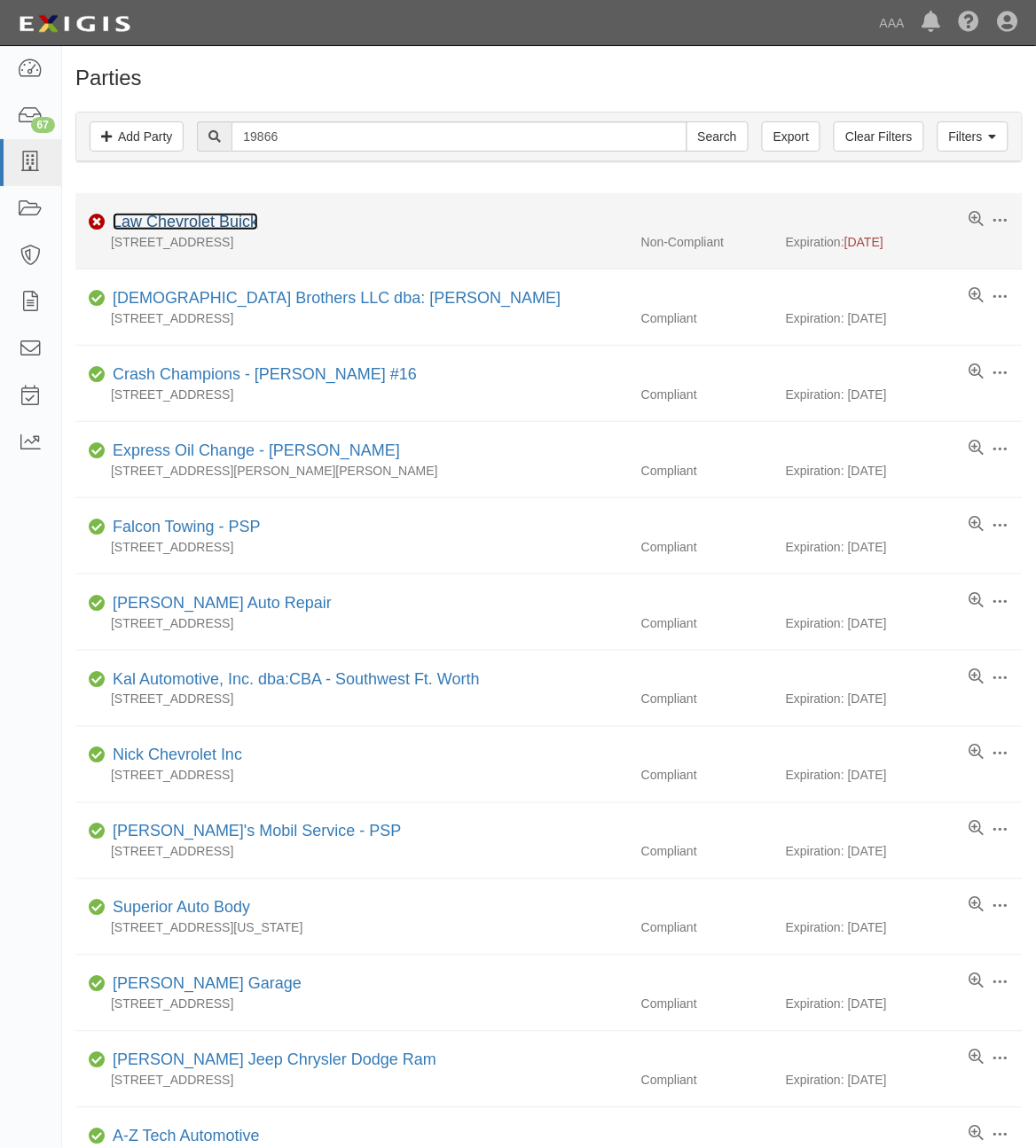
click at [214, 224] on link "Law Chevrolet Buick" at bounding box center [185, 221] width 145 height 18
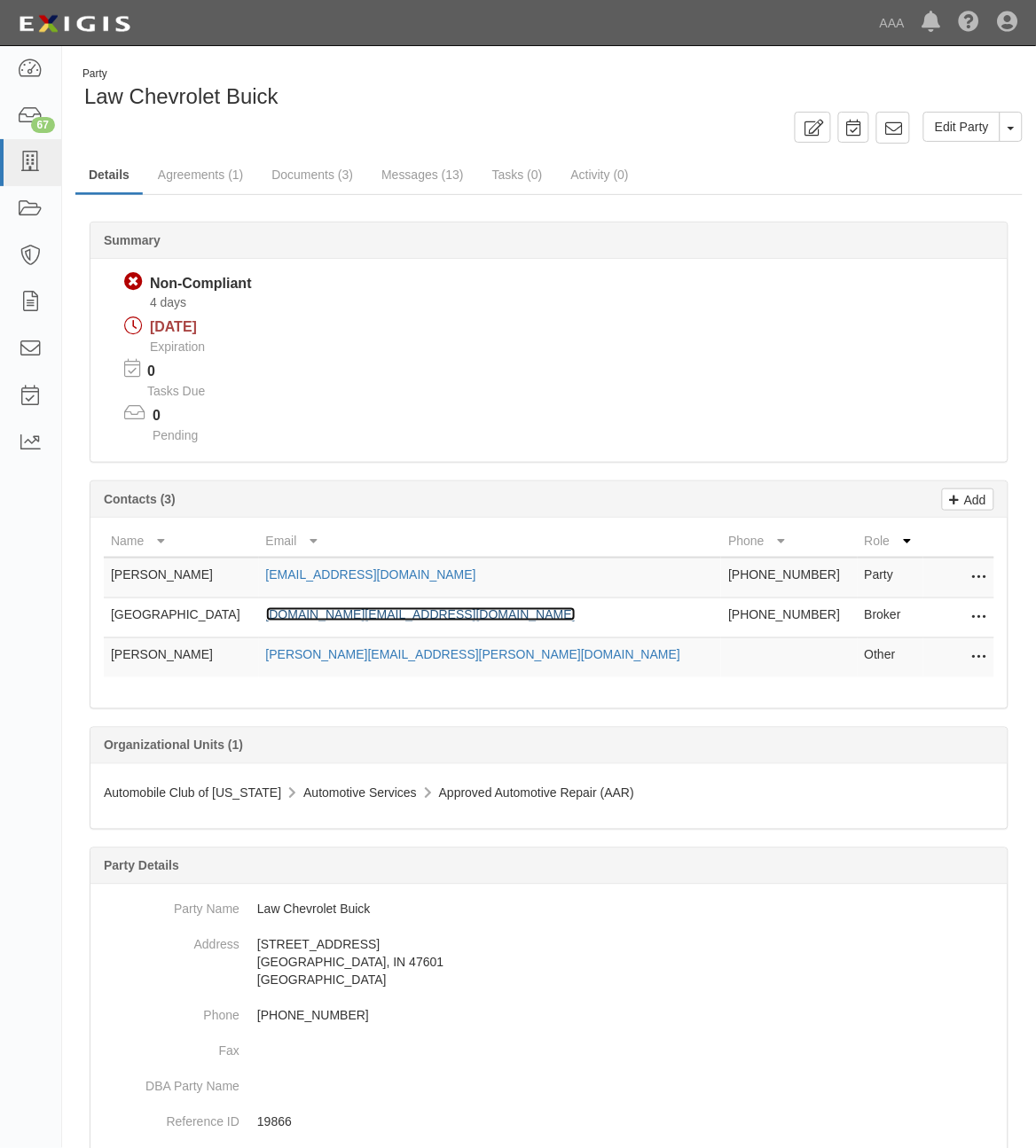
click at [405, 608] on link "[DOMAIN_NAME][EMAIL_ADDRESS][DOMAIN_NAME]" at bounding box center [421, 614] width 310 height 14
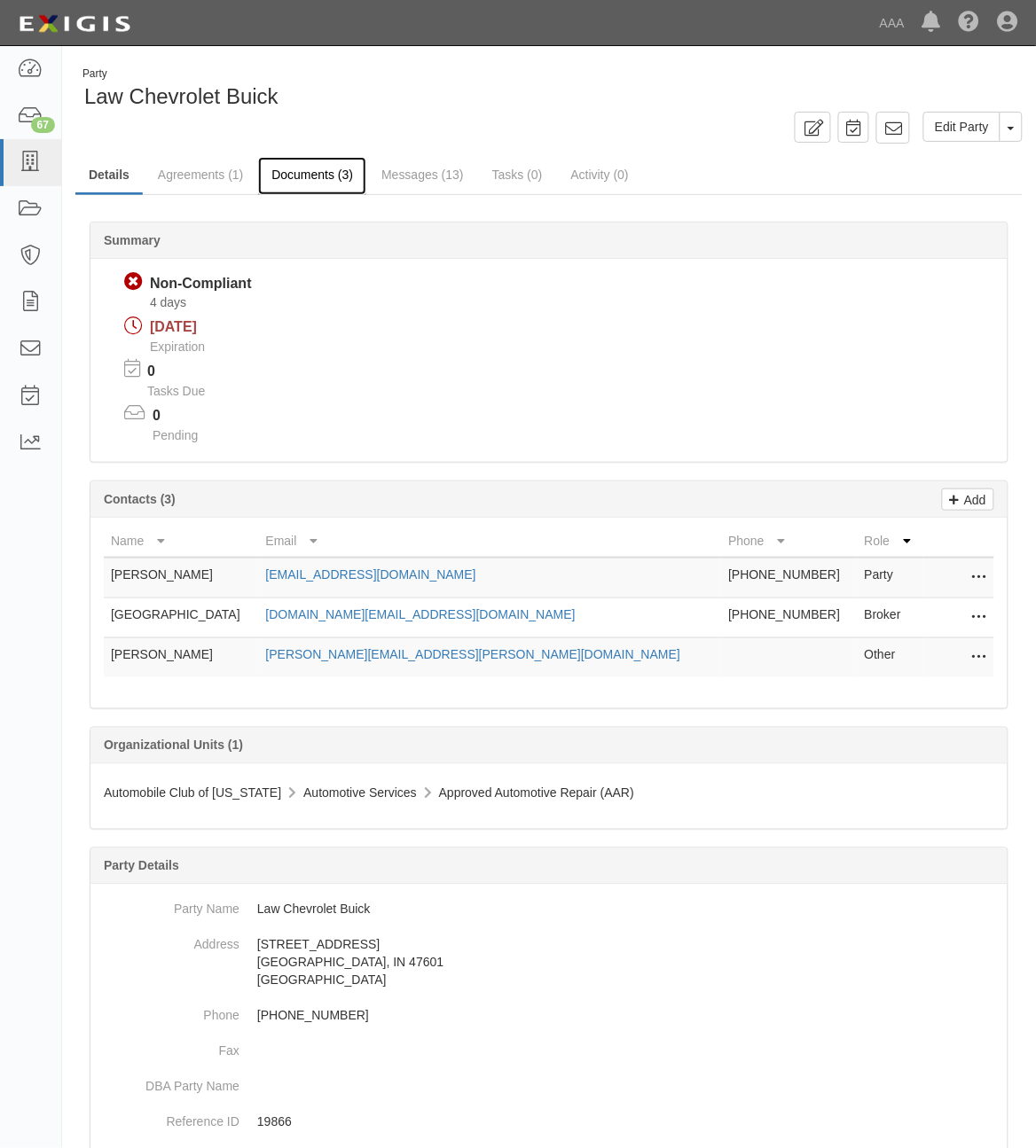
click at [299, 179] on link "Documents (3)" at bounding box center [313, 176] width 108 height 38
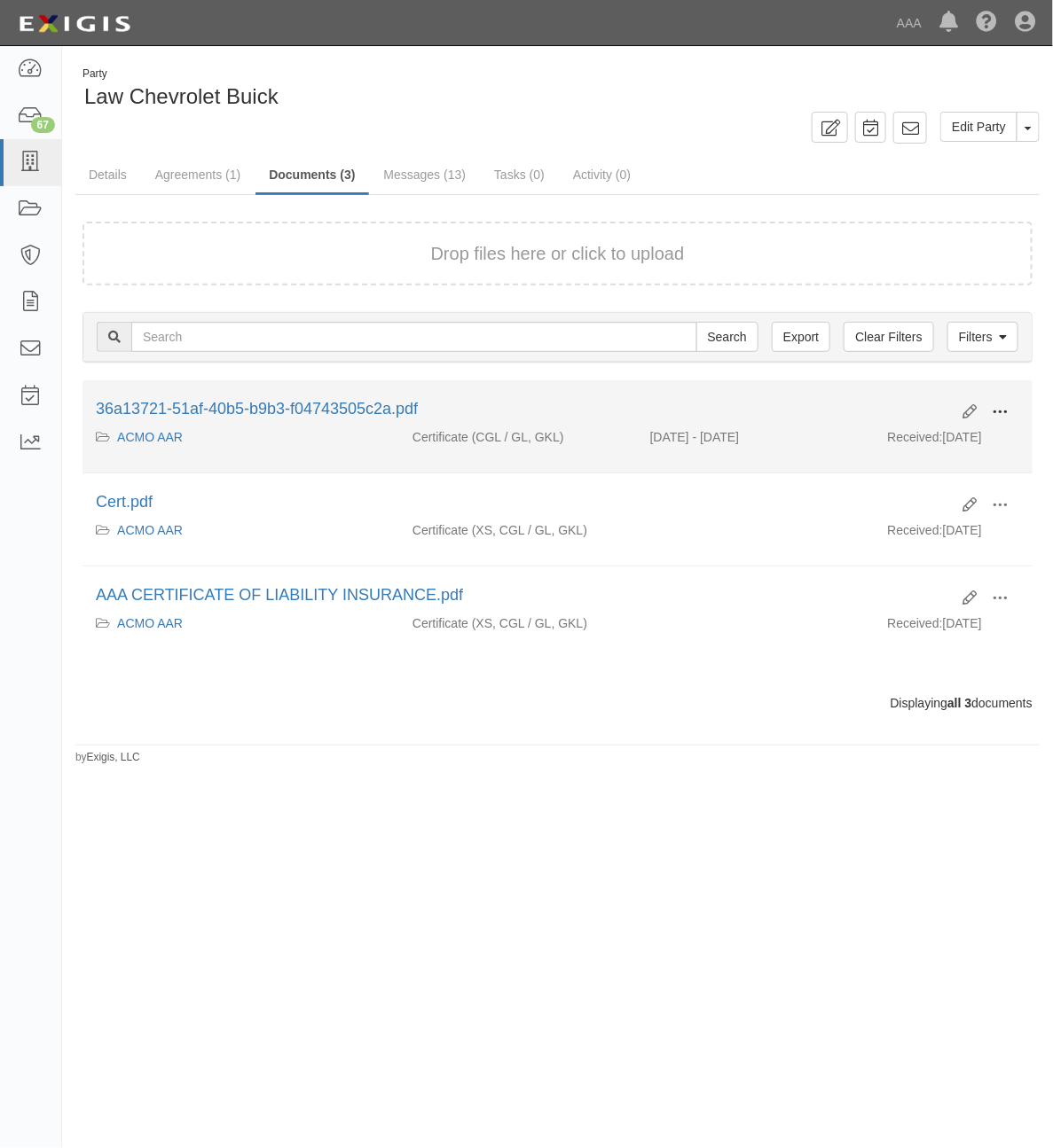
click at [1007, 409] on span at bounding box center [999, 412] width 16 height 16
click at [947, 437] on link "View" at bounding box center [912, 438] width 140 height 32
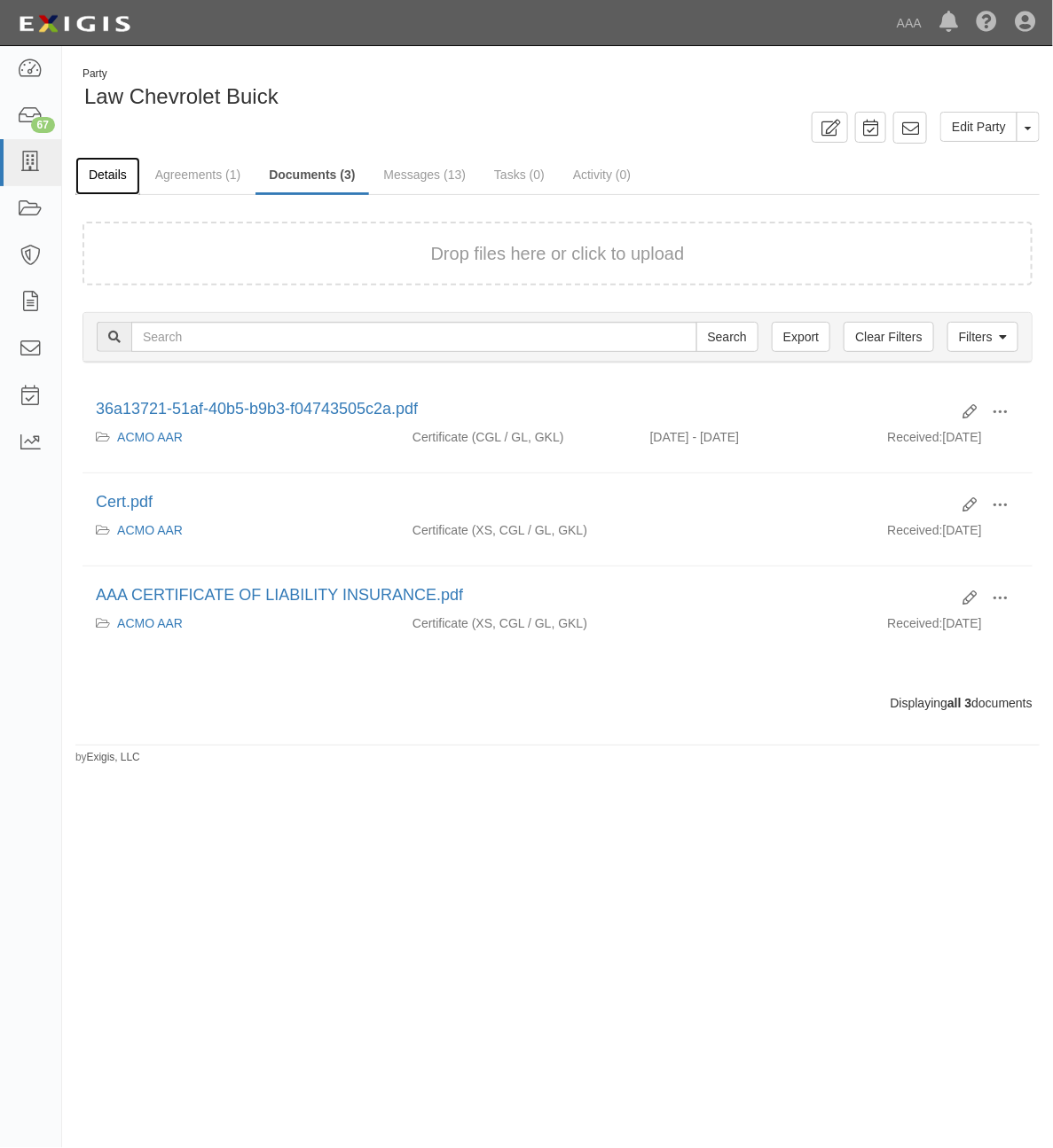
click at [113, 166] on link "Details" at bounding box center [107, 176] width 65 height 38
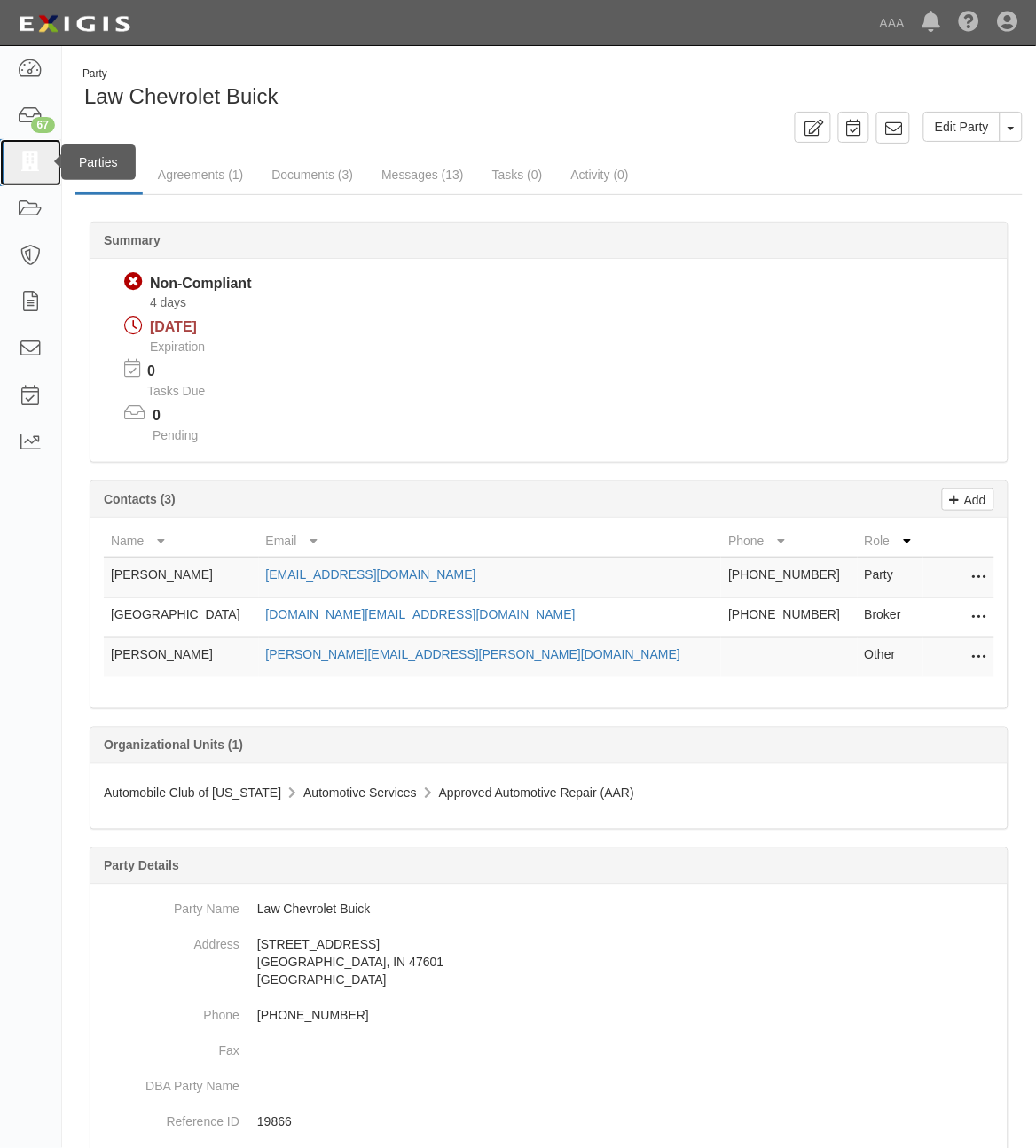
click at [28, 165] on icon at bounding box center [30, 163] width 25 height 20
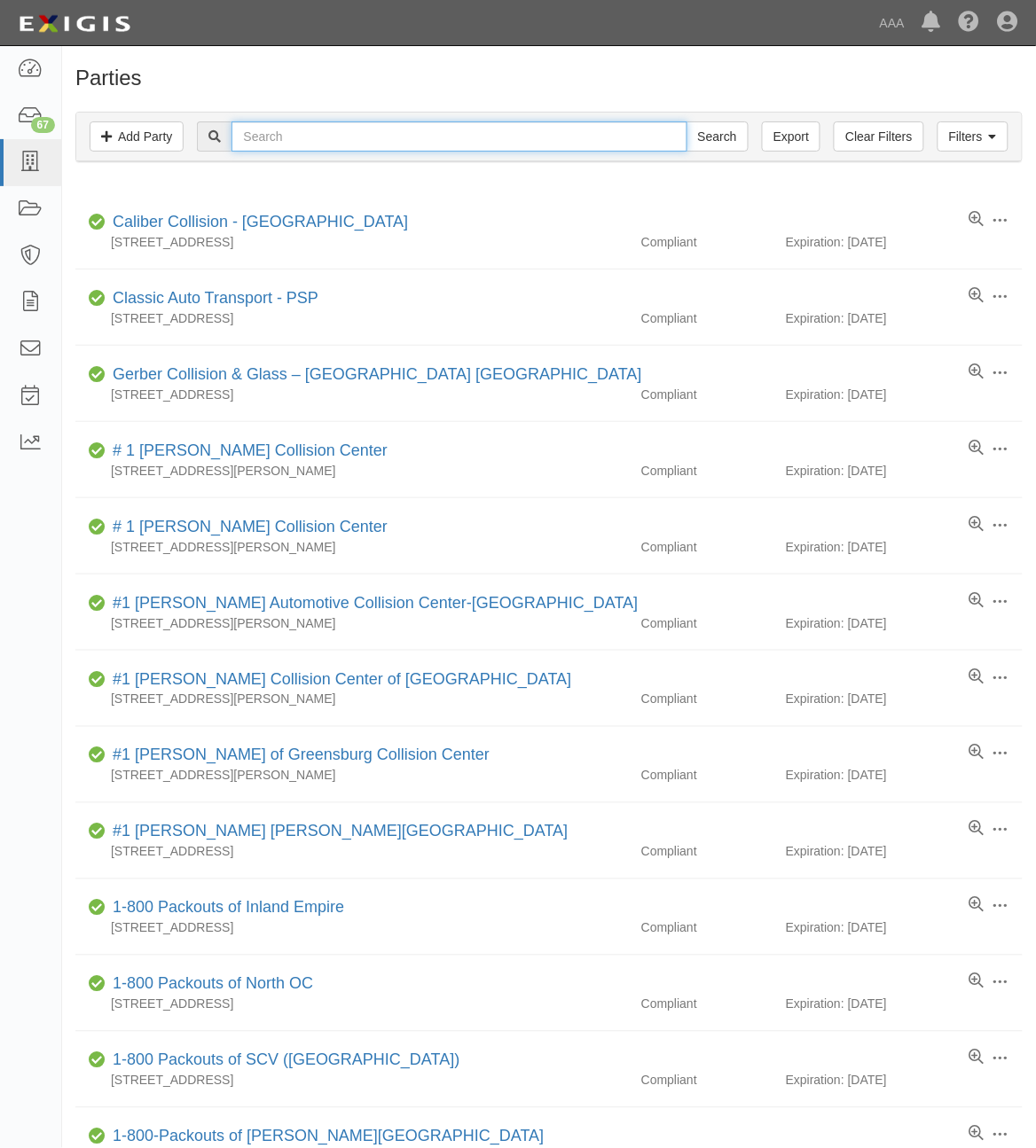
click at [303, 147] on input "text" at bounding box center [459, 137] width 455 height 30
type input "[GEOGRAPHIC_DATA]"
click at [686, 122] on input "Search" at bounding box center [717, 137] width 62 height 30
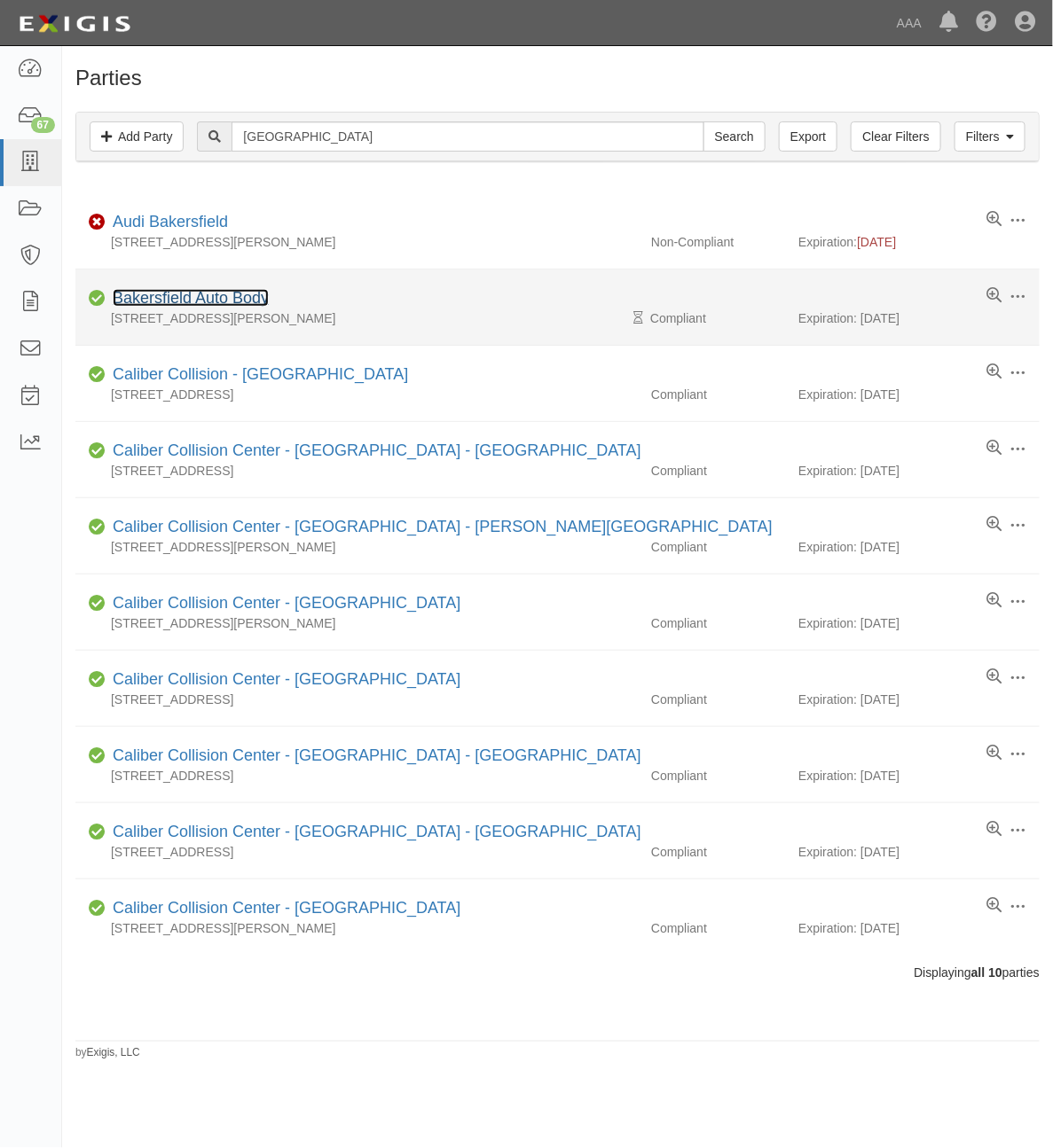
click at [193, 296] on link "Bakersfield Auto Body" at bounding box center [191, 297] width 156 height 18
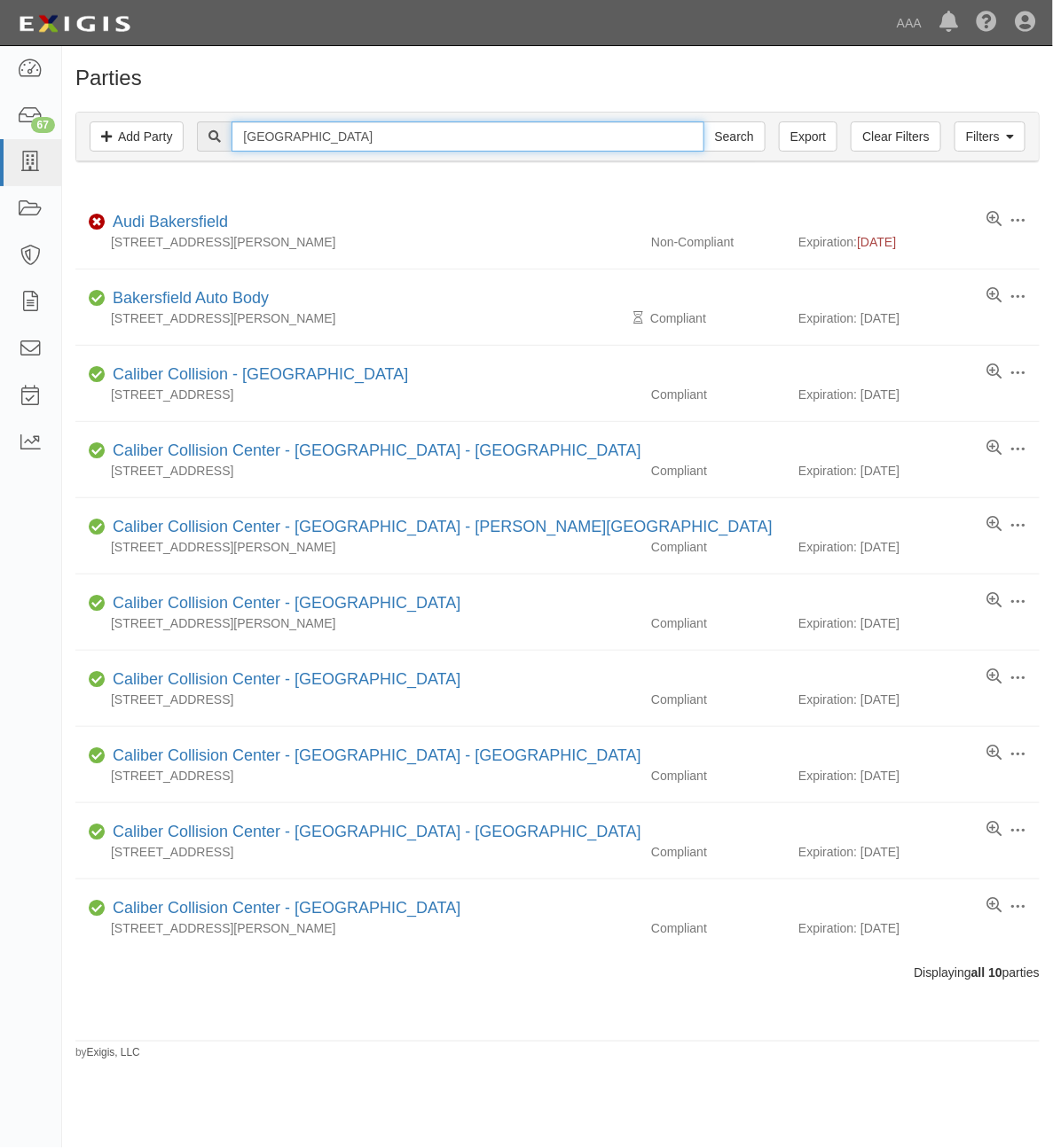
click at [362, 138] on input "Bakersfield" at bounding box center [468, 137] width 471 height 30
type input "144343"
click at [703, 122] on input "Search" at bounding box center [734, 137] width 62 height 30
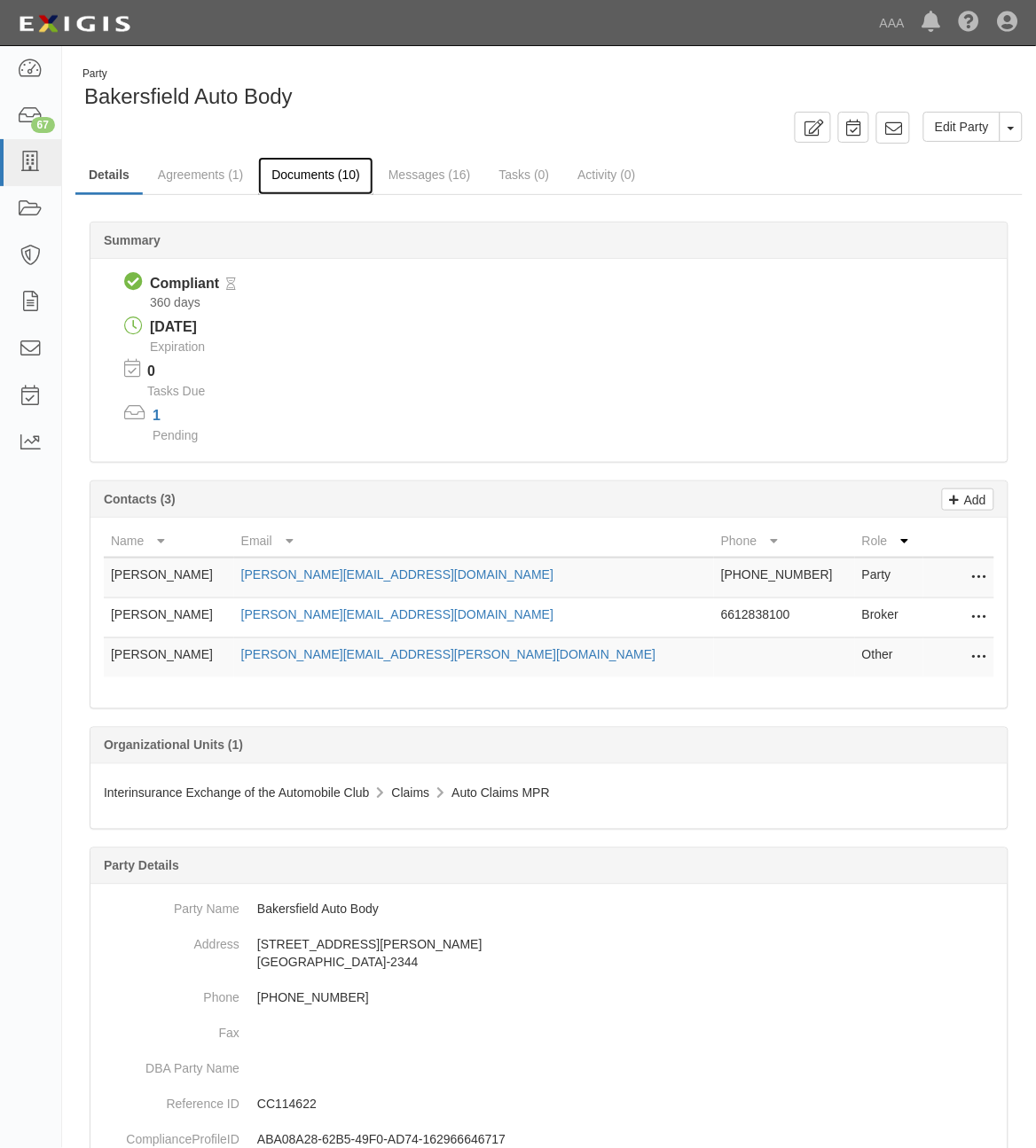
click at [289, 180] on link "Documents (10)" at bounding box center [316, 176] width 115 height 38
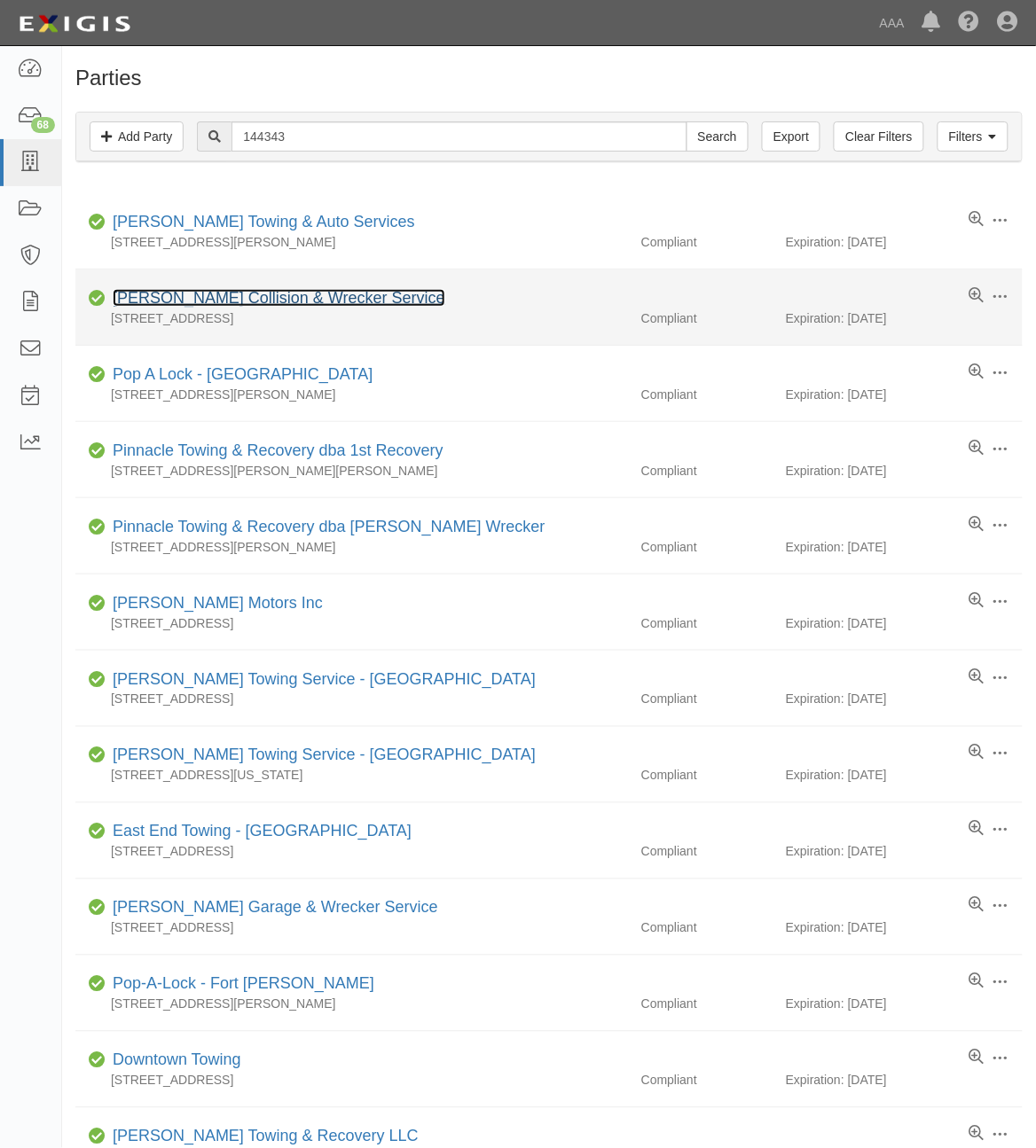
click at [271, 299] on link "[PERSON_NAME] Collision & Wrecker Service" at bounding box center [279, 297] width 333 height 18
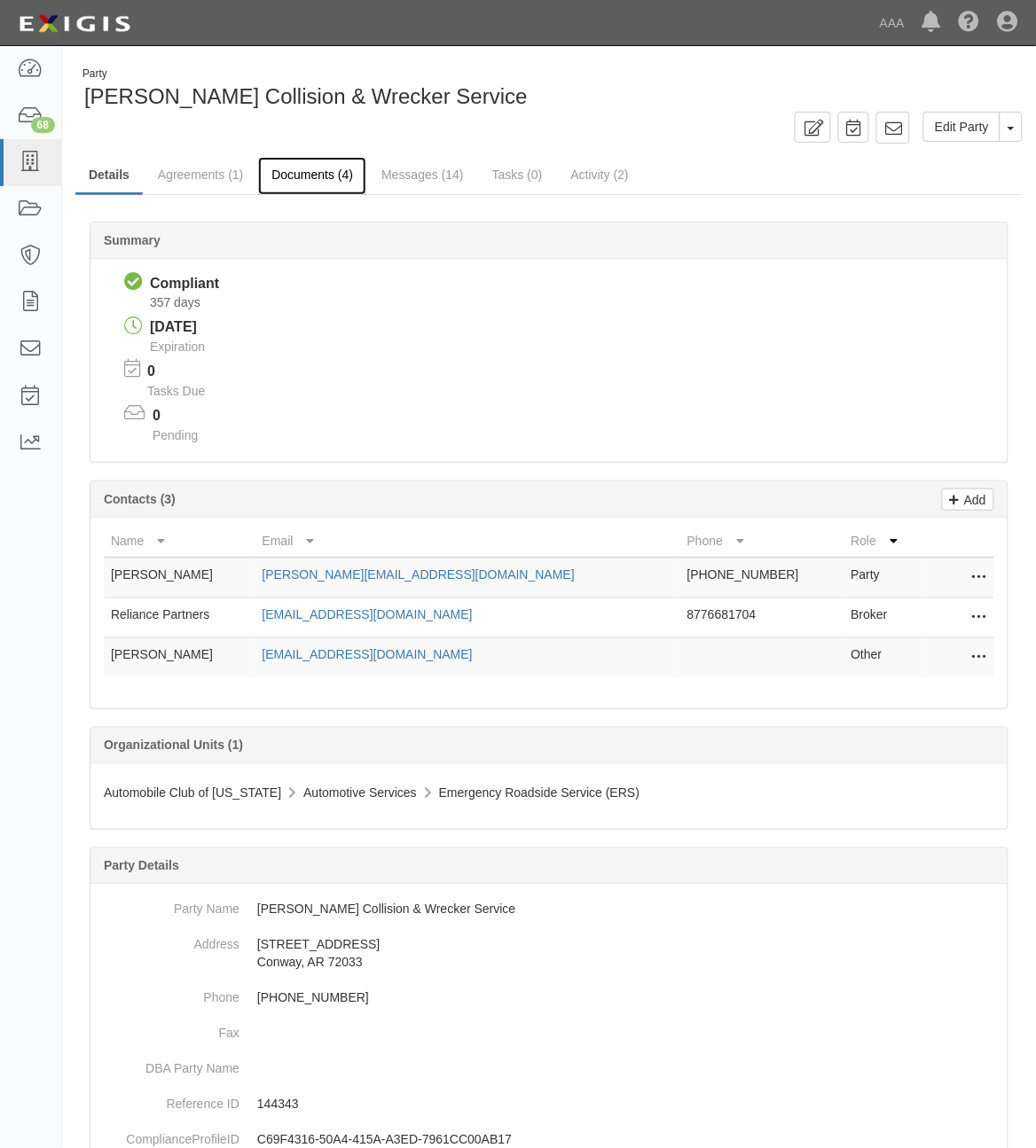
click at [295, 180] on link "Documents (4)" at bounding box center [313, 176] width 108 height 38
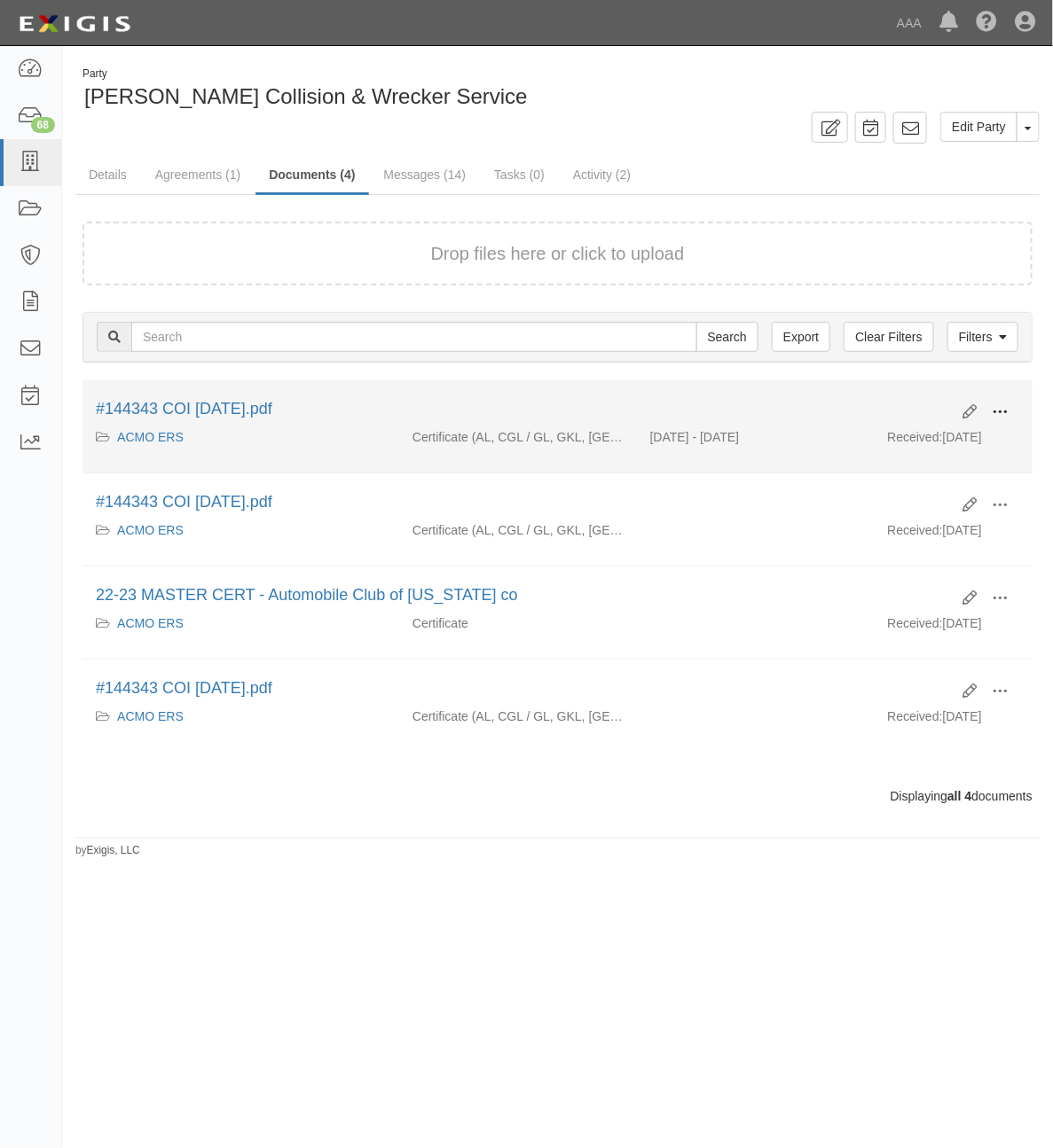
click at [998, 409] on span at bounding box center [999, 412] width 16 height 16
click at [940, 437] on link "View" at bounding box center [912, 438] width 140 height 32
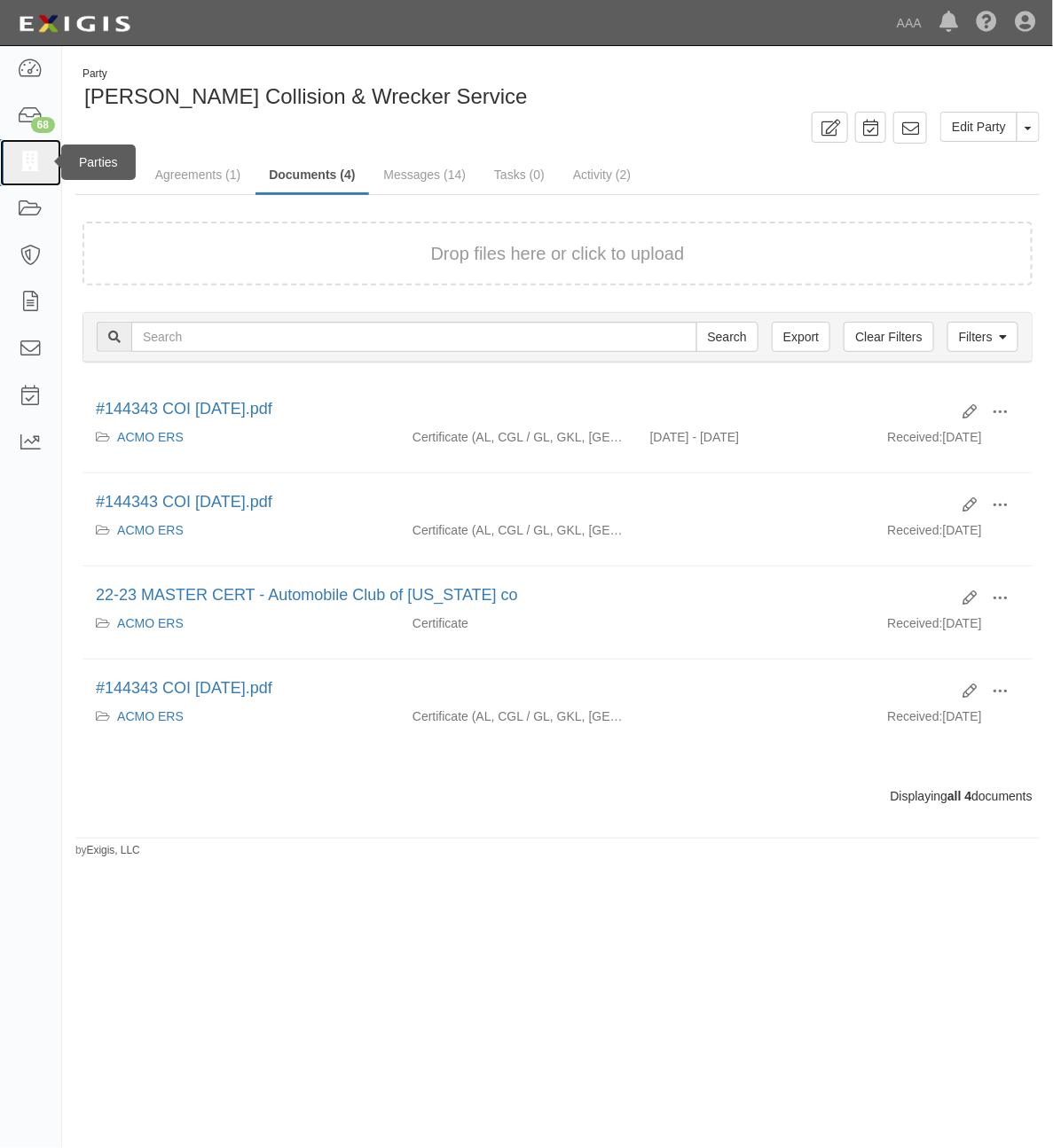
click at [38, 166] on icon at bounding box center [30, 163] width 25 height 20
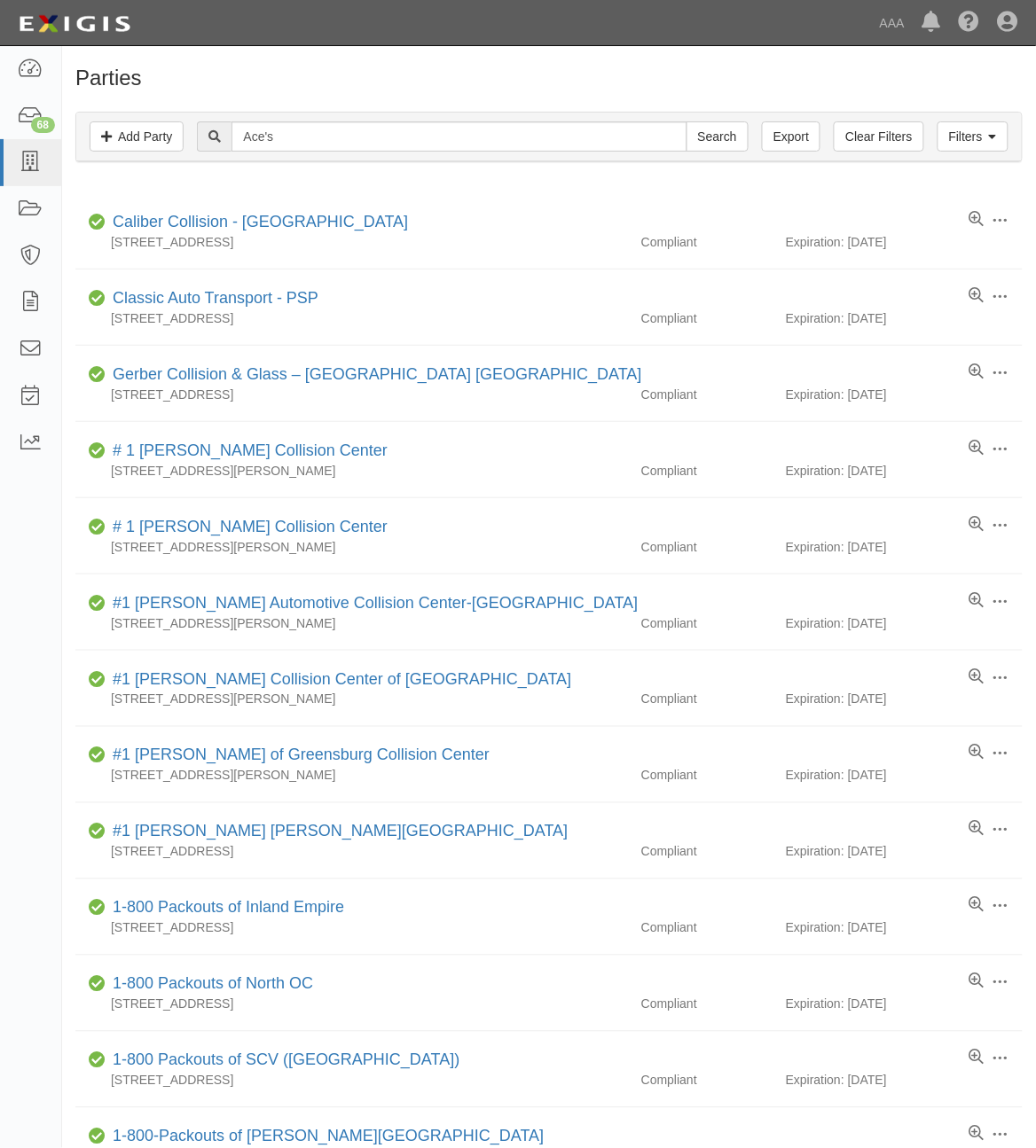
type input "Ace's"
click at [686, 122] on input "Search" at bounding box center [717, 137] width 62 height 30
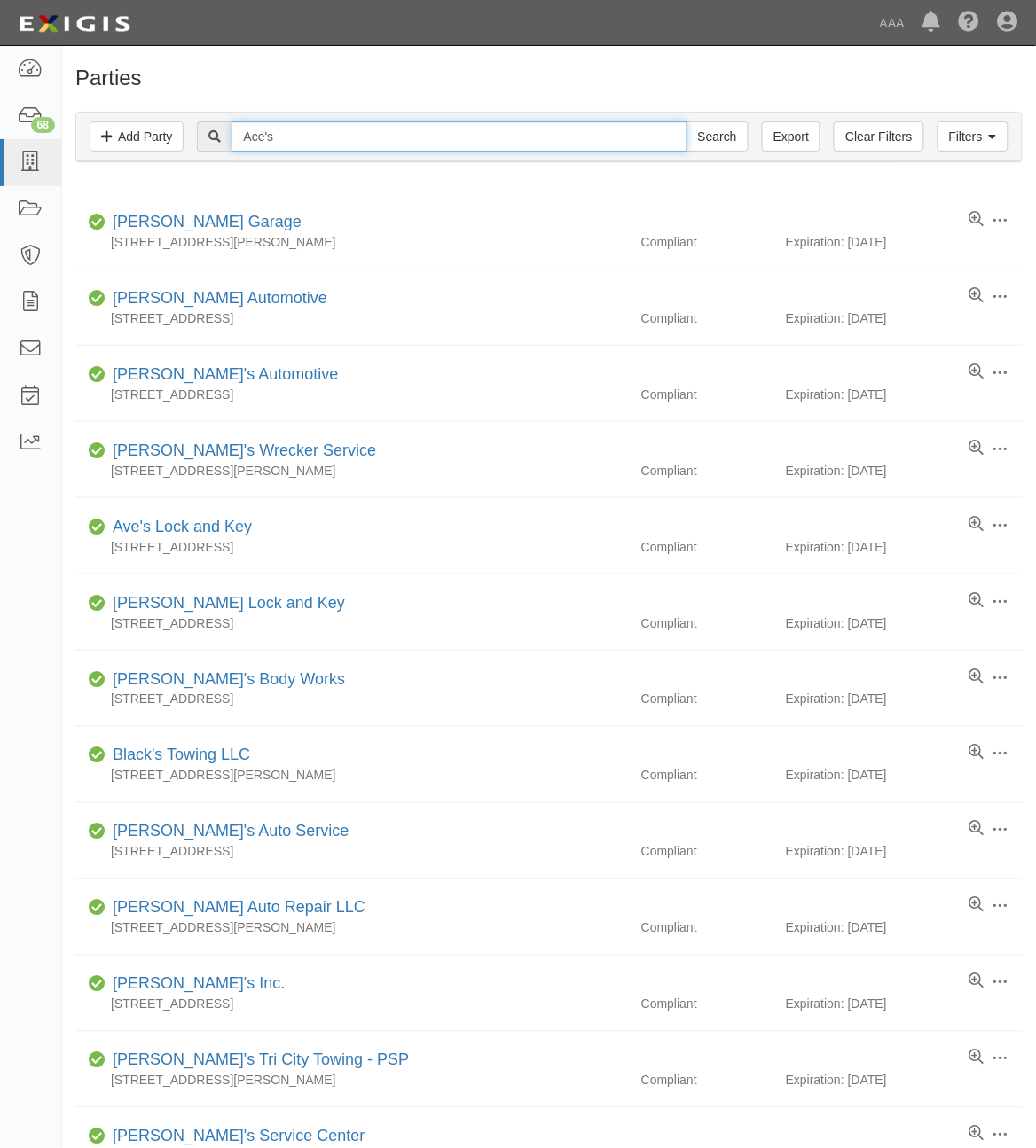
click at [336, 136] on input "Ace's" at bounding box center [459, 137] width 455 height 30
click at [686, 122] on input "Search" at bounding box center [717, 137] width 62 height 30
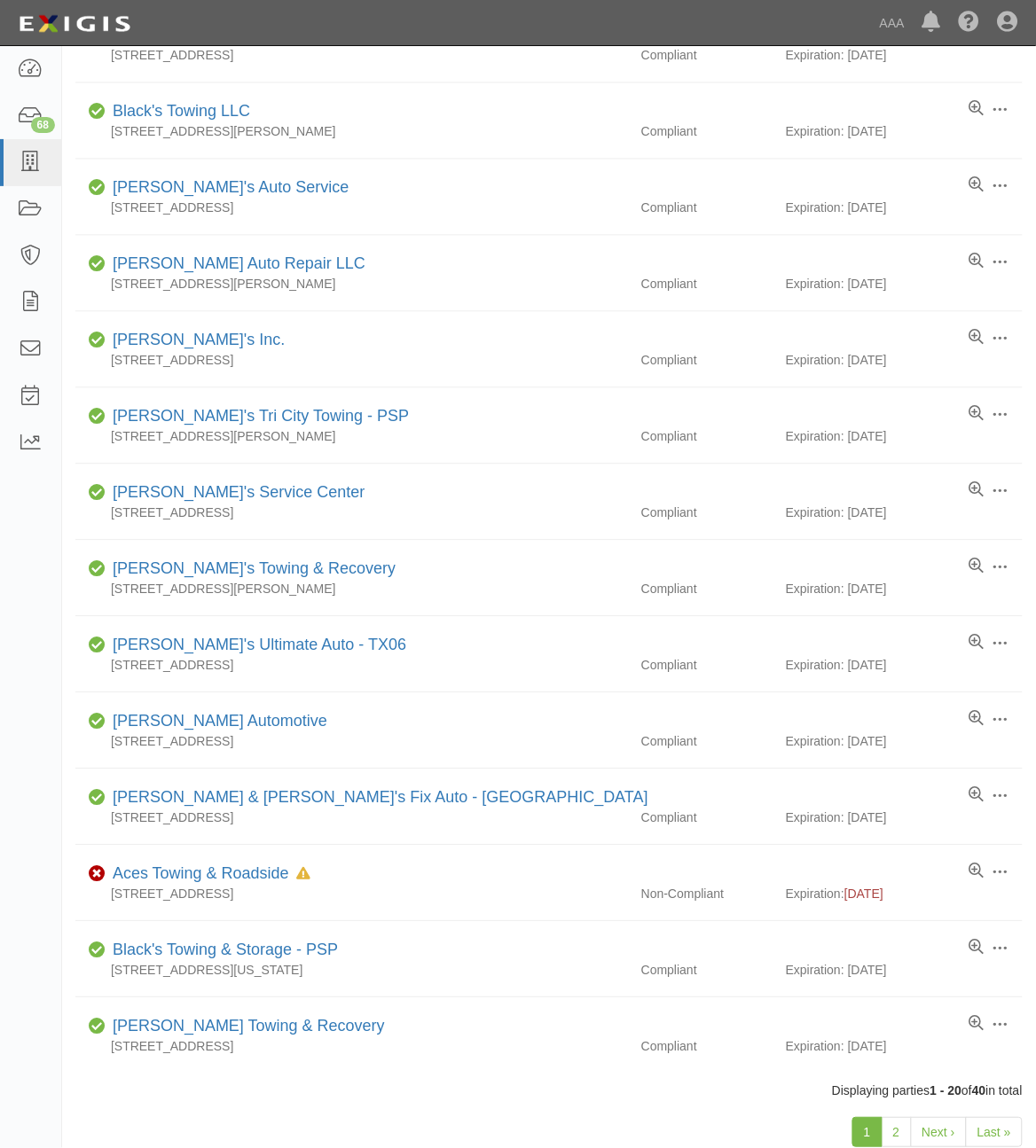
scroll to position [734, 0]
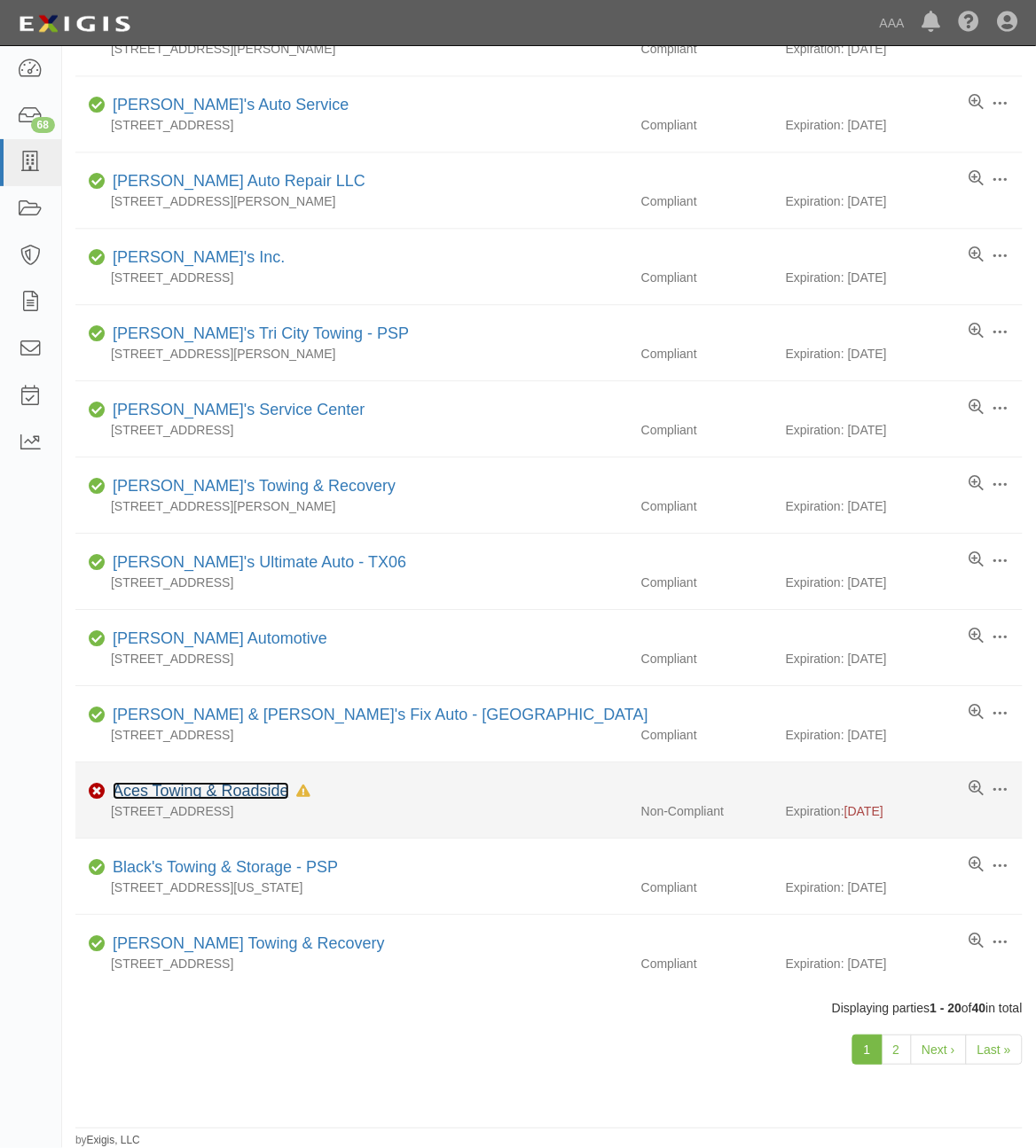
click at [205, 785] on link "Aces Towing & Roadside" at bounding box center [201, 791] width 177 height 18
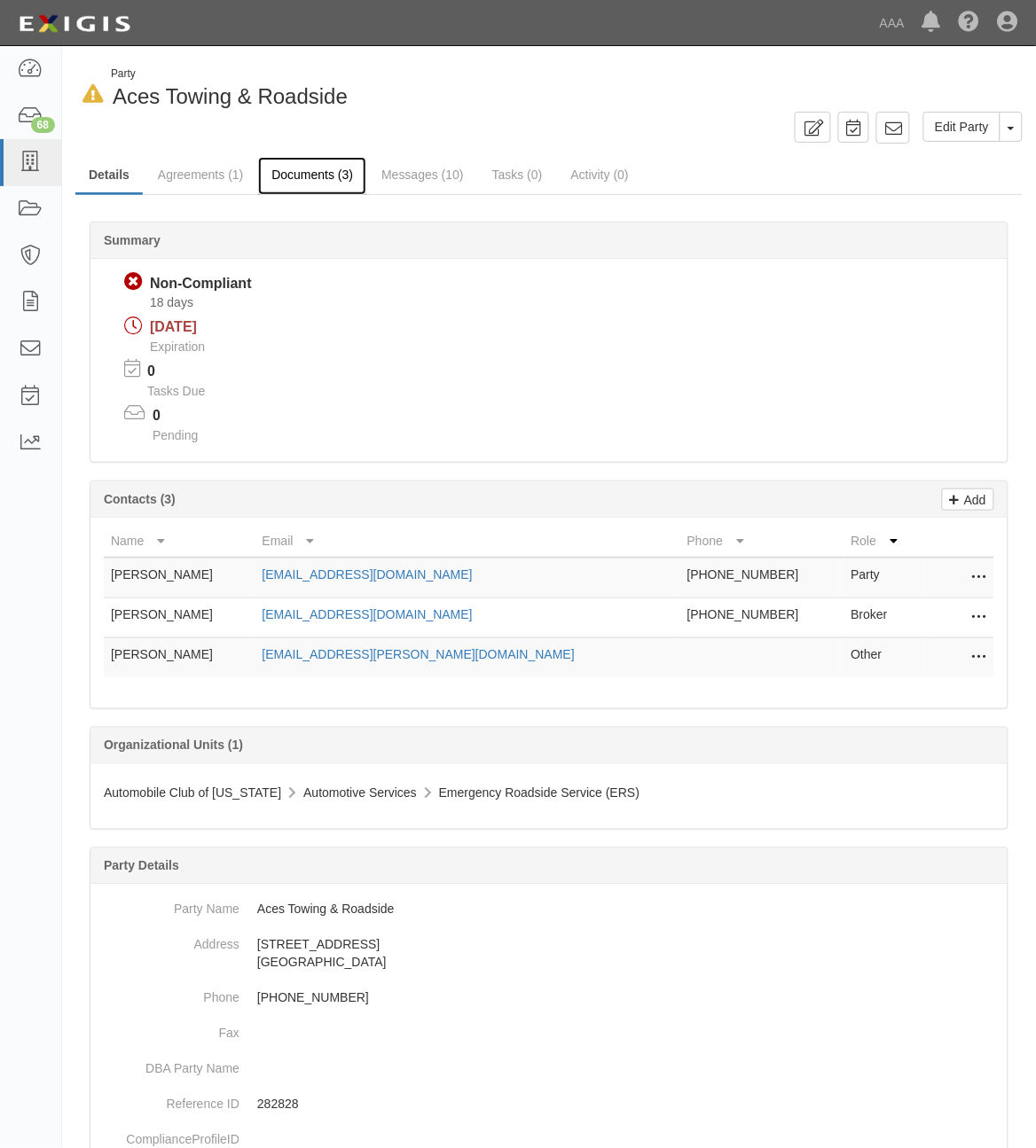
click at [322, 176] on link "Documents (3)" at bounding box center [313, 176] width 108 height 38
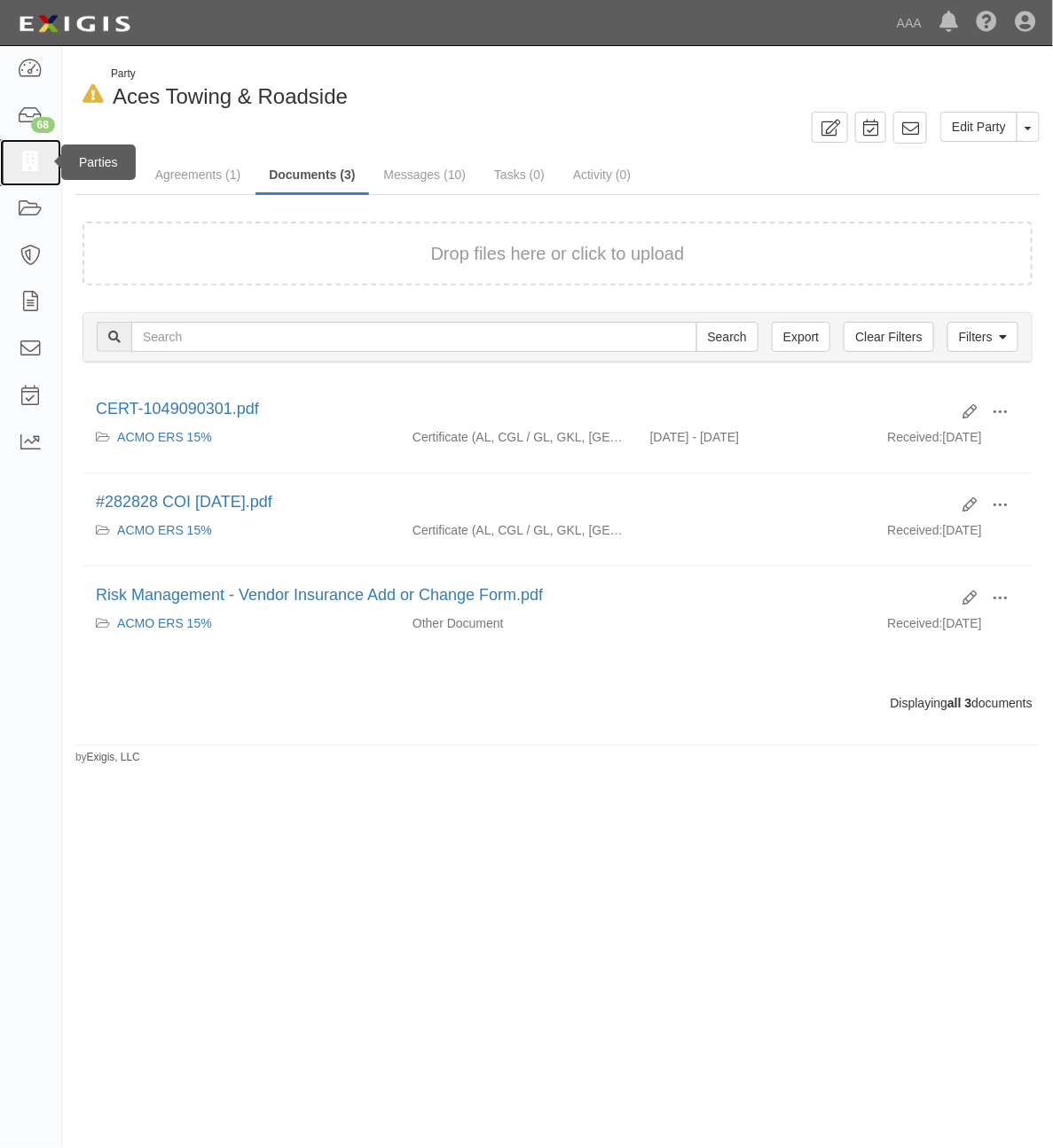
click at [40, 158] on icon at bounding box center [30, 163] width 25 height 20
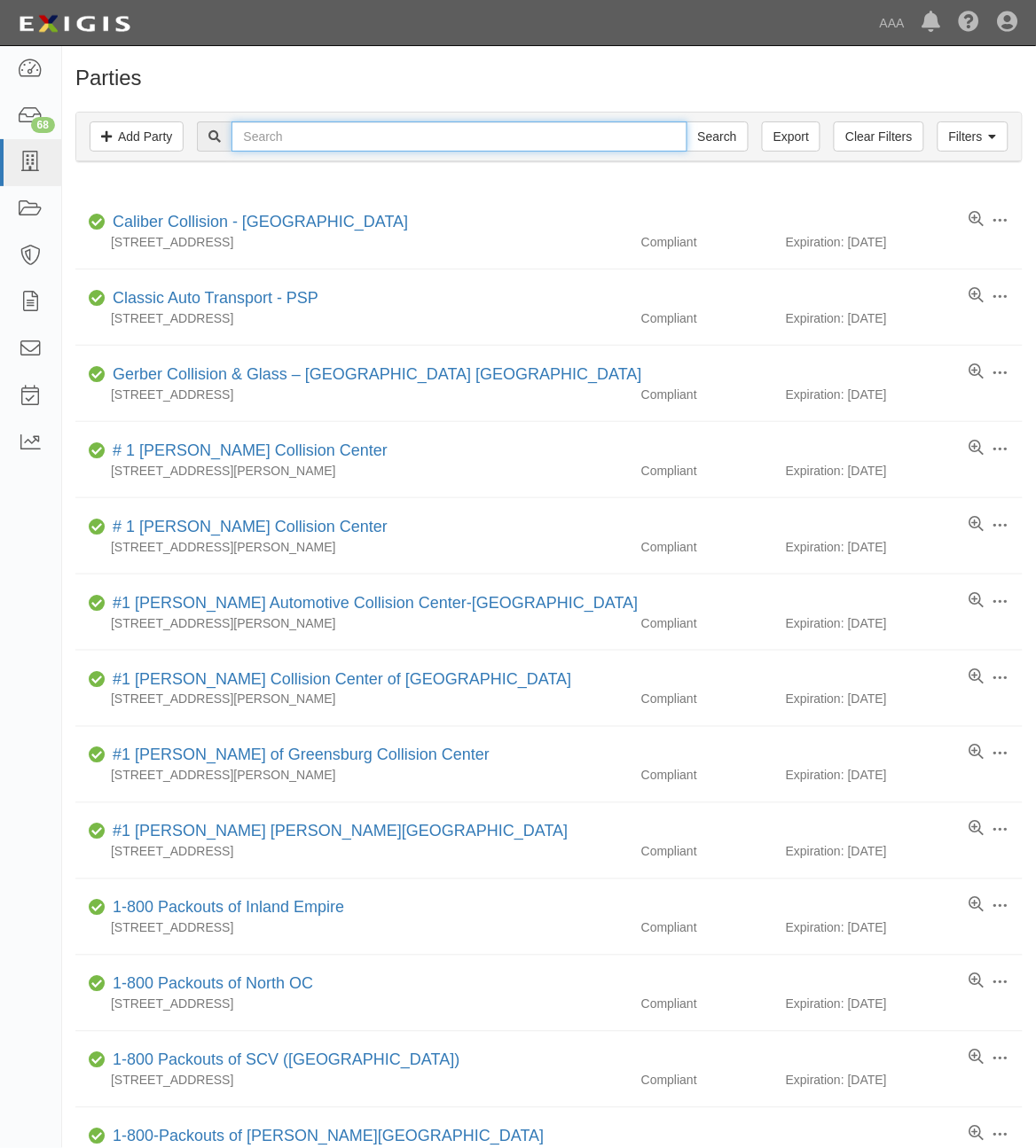
click at [312, 140] on input "text" at bounding box center [459, 137] width 455 height 30
type input "144401"
click at [686, 122] on input "Search" at bounding box center [717, 137] width 62 height 30
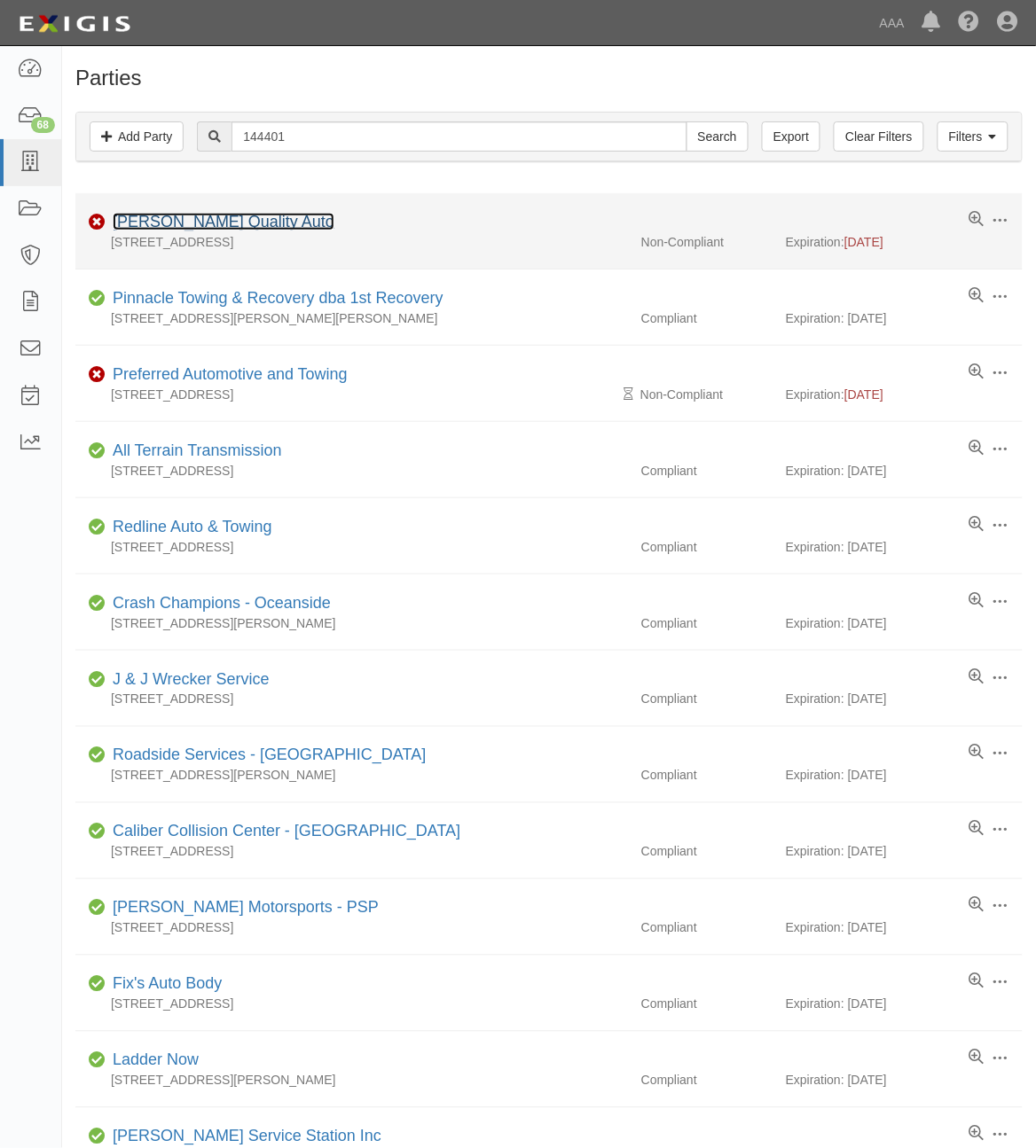
click at [186, 224] on link "[PERSON_NAME] Quality Auto" at bounding box center [223, 221] width 221 height 18
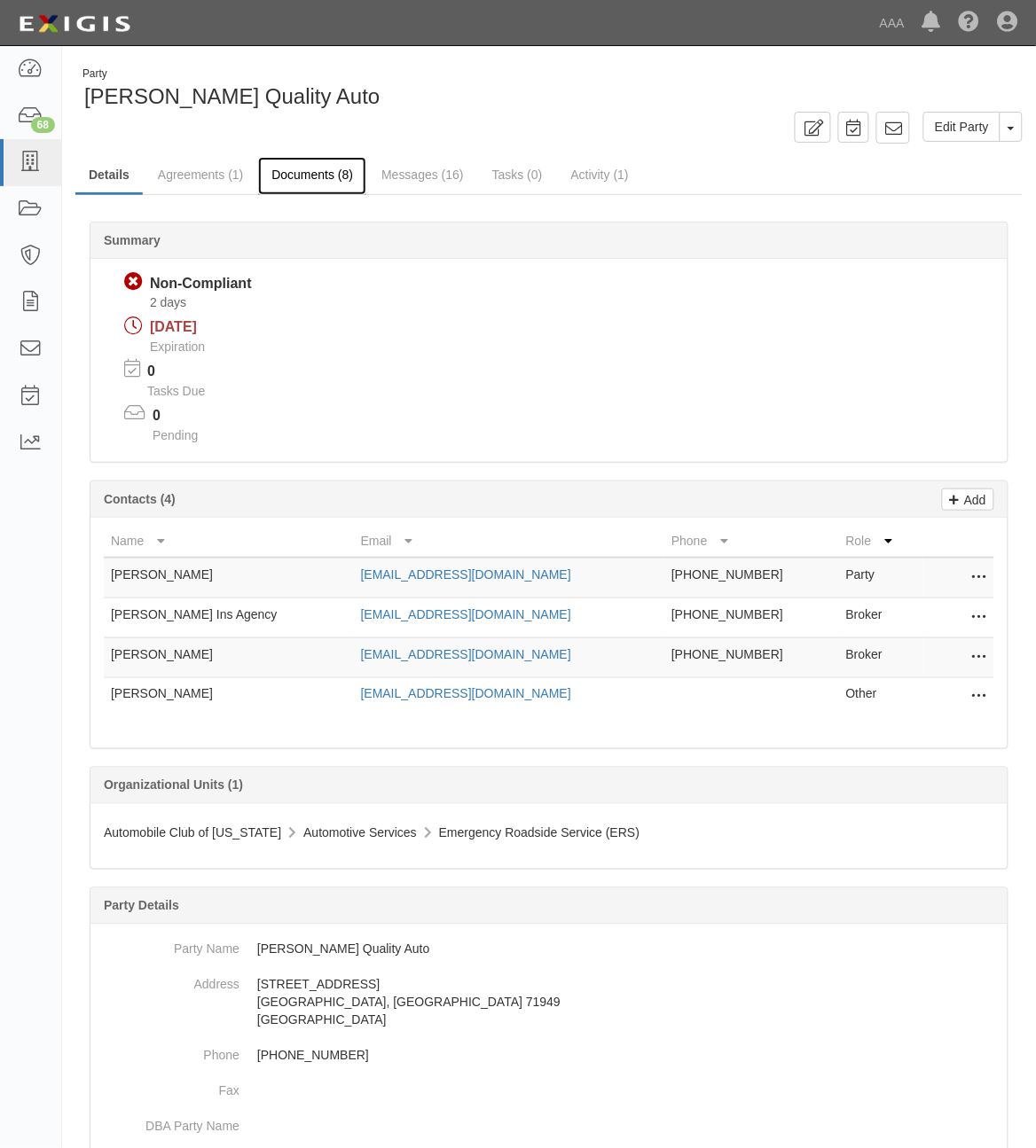
click at [319, 171] on link "Documents (8)" at bounding box center [313, 176] width 108 height 38
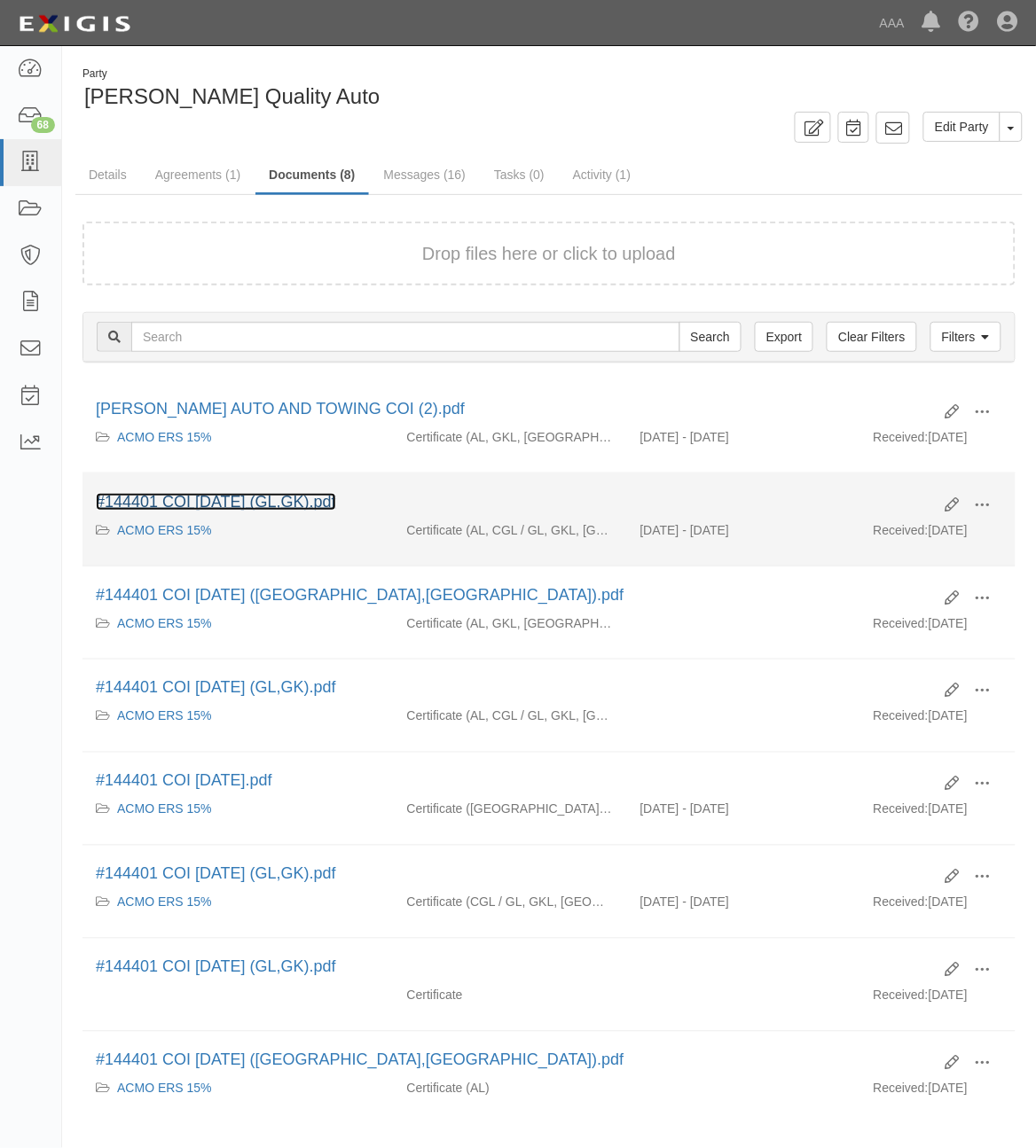
click at [200, 497] on link "#144401 COI 09.24.25 (GL,GK).pdf" at bounding box center [216, 502] width 240 height 18
click at [987, 504] on span at bounding box center [983, 506] width 16 height 16
click at [908, 537] on link "View" at bounding box center [896, 531] width 140 height 32
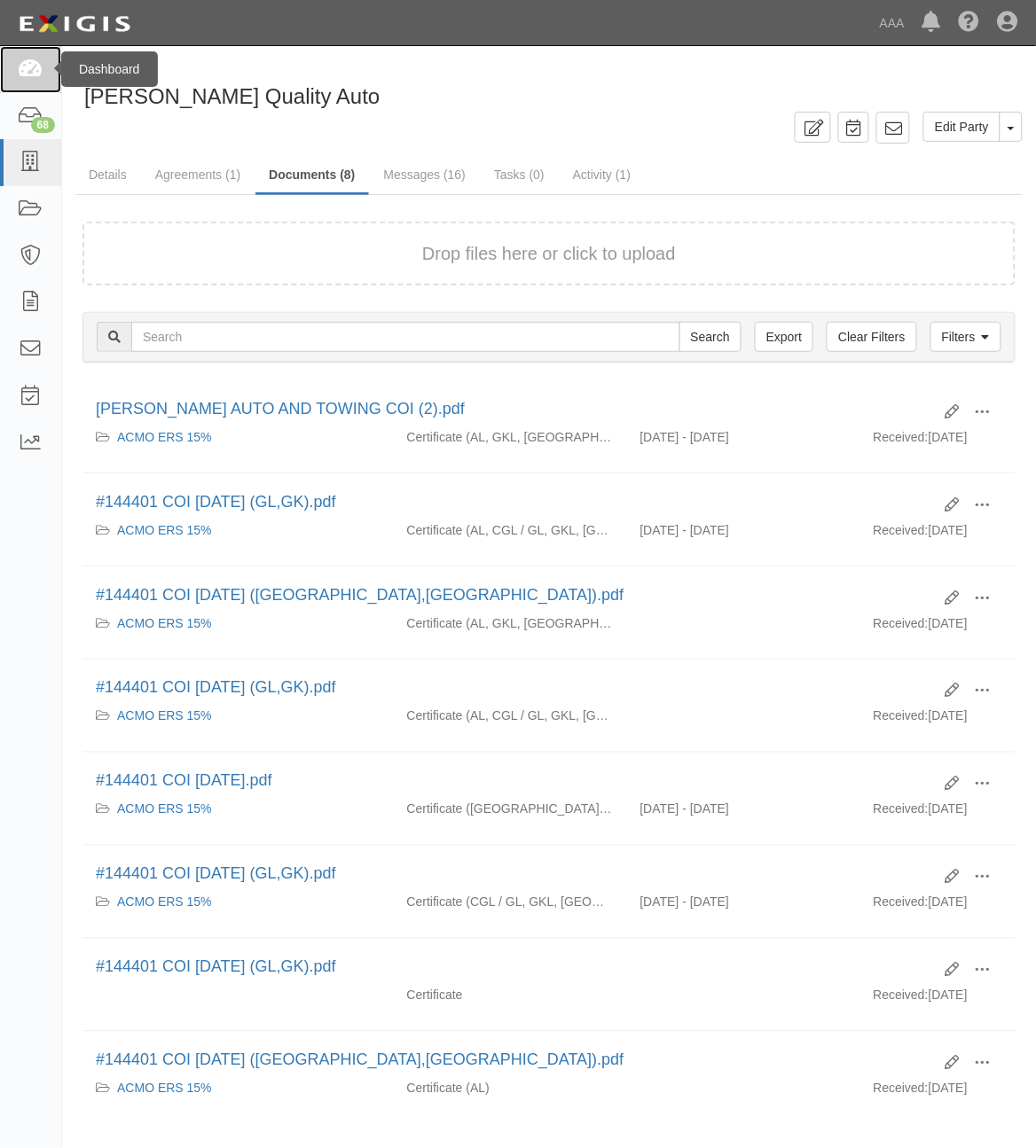
click at [7, 69] on link at bounding box center [30, 69] width 61 height 47
